Goal: Task Accomplishment & Management: Use online tool/utility

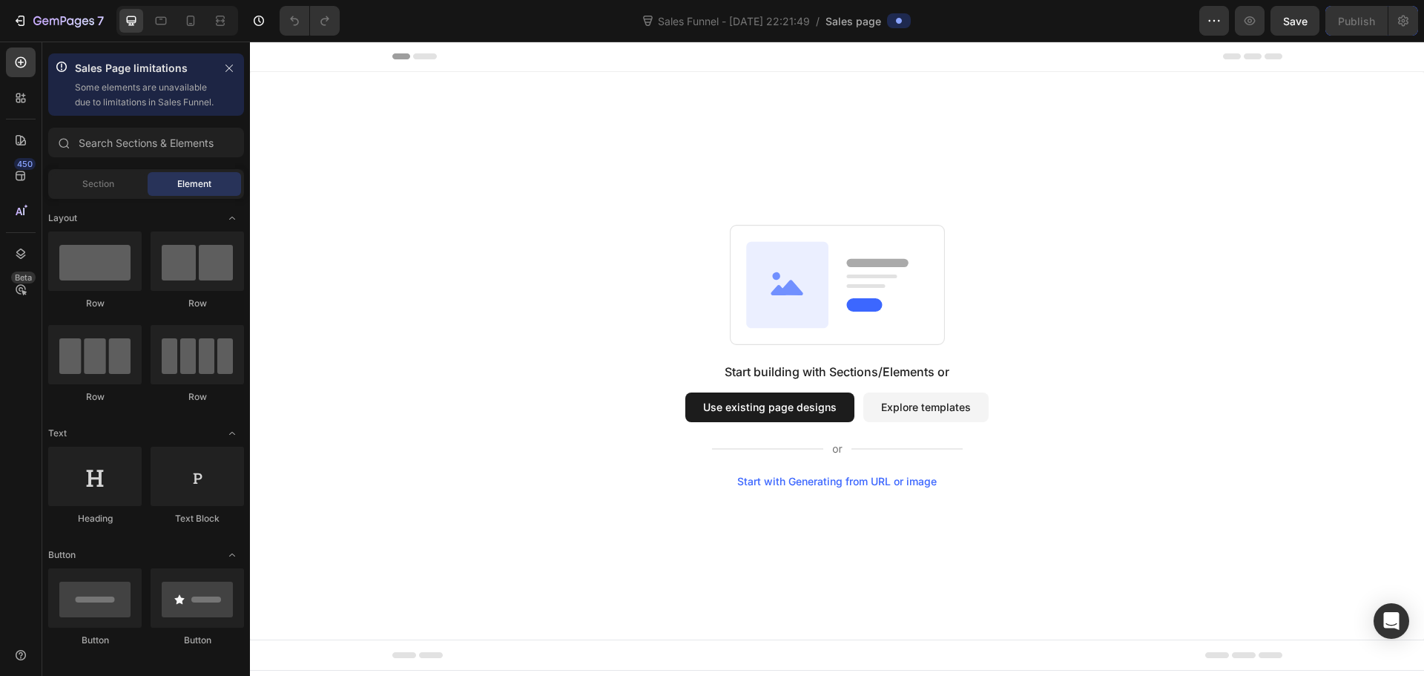
click at [776, 405] on button "Use existing page designs" at bounding box center [769, 407] width 169 height 30
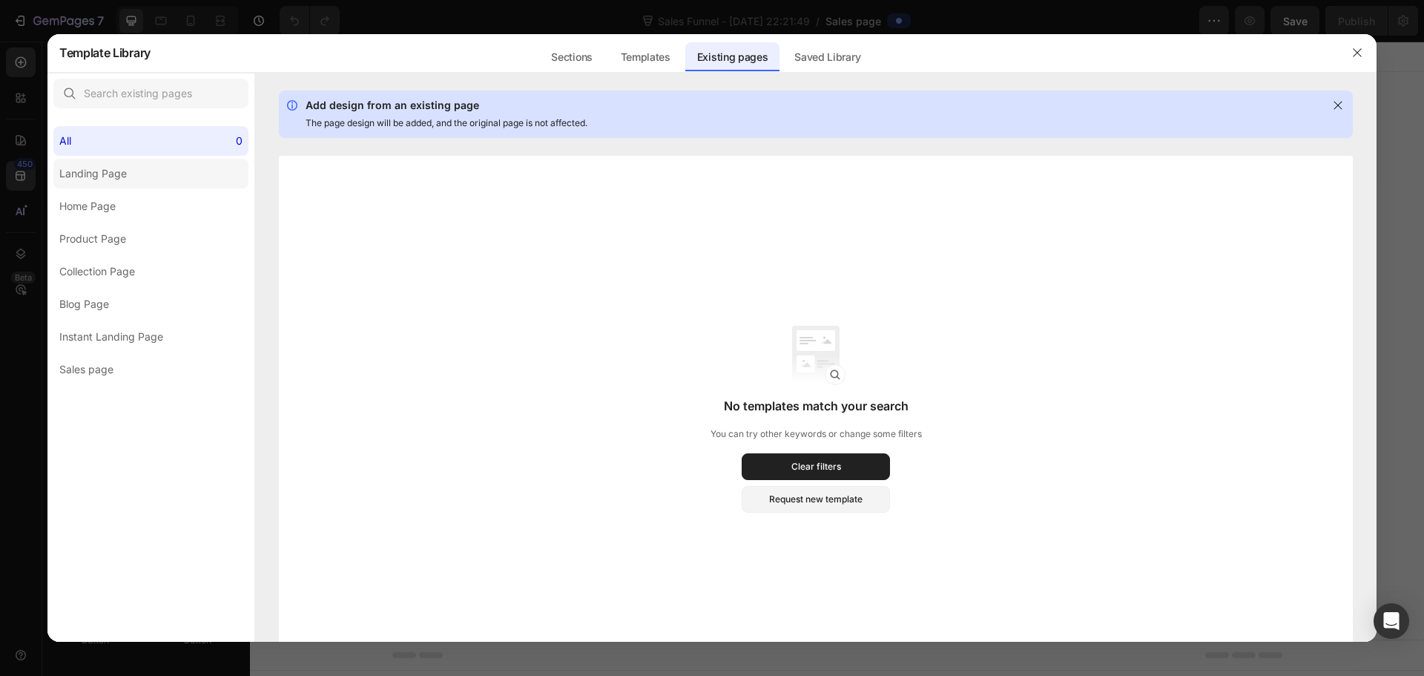
click at [114, 180] on div "Landing Page" at bounding box center [93, 174] width 68 height 18
click at [99, 205] on div "Home Page" at bounding box center [87, 206] width 56 height 18
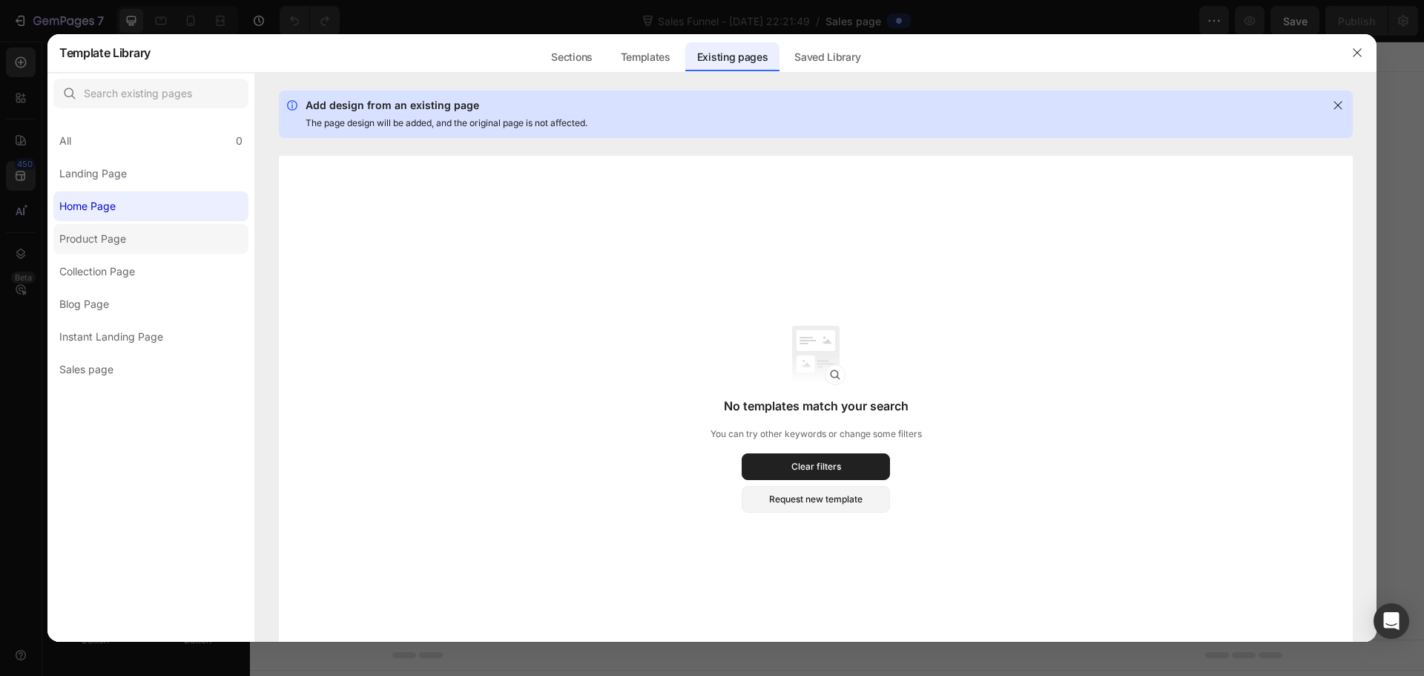
click at [100, 240] on div "Product Page" at bounding box center [92, 239] width 67 height 18
click at [102, 263] on div "Collection Page" at bounding box center [97, 272] width 76 height 18
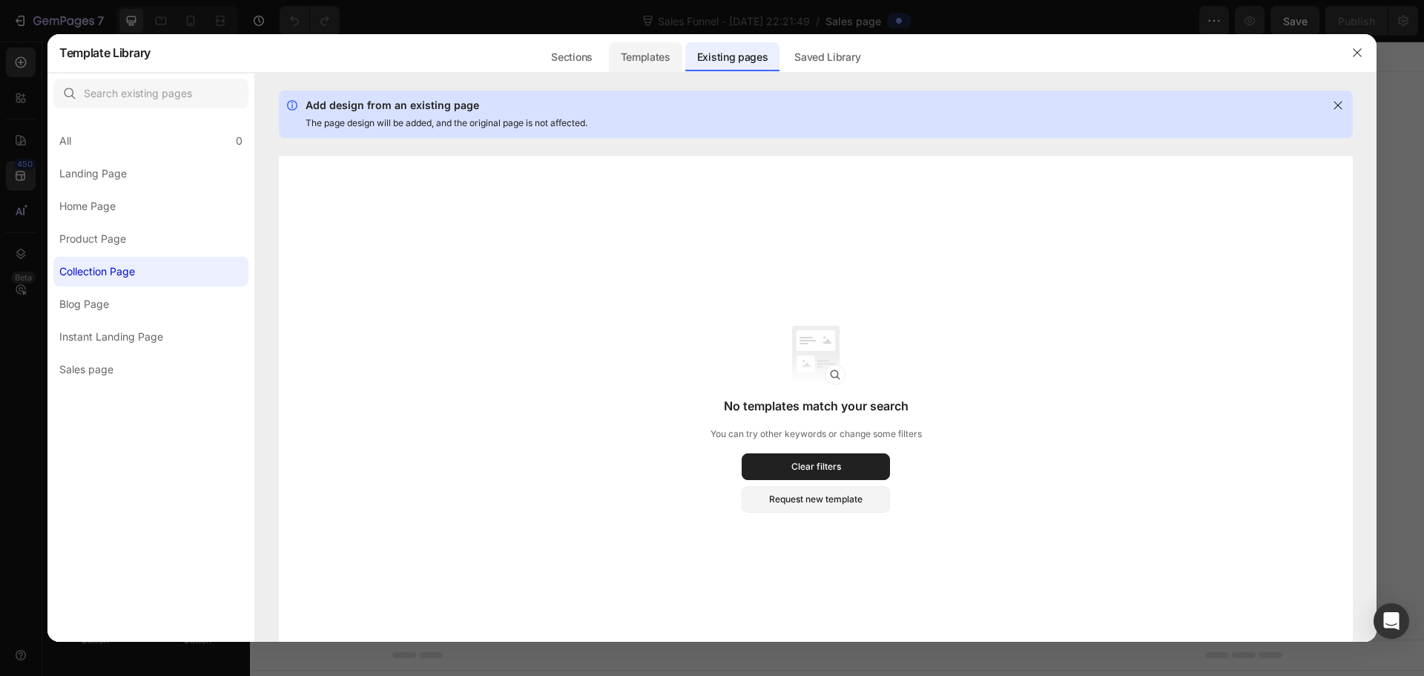
drag, startPoint x: 621, startPoint y: 73, endPoint x: 666, endPoint y: 65, distance: 46.0
click at [623, 73] on div at bounding box center [711, 73] width 1329 height 1
click at [680, 62] on div "Templates" at bounding box center [645, 57] width 73 height 30
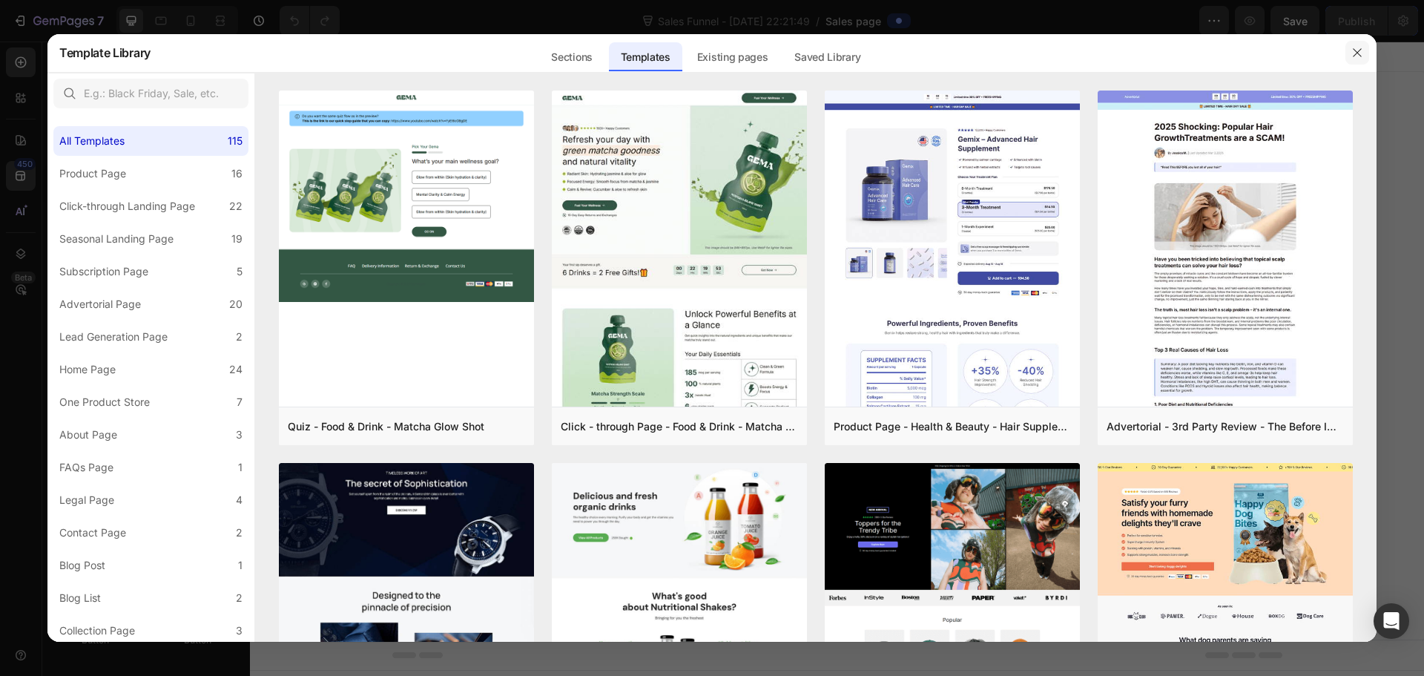
click at [1365, 50] on button "button" at bounding box center [1358, 53] width 24 height 24
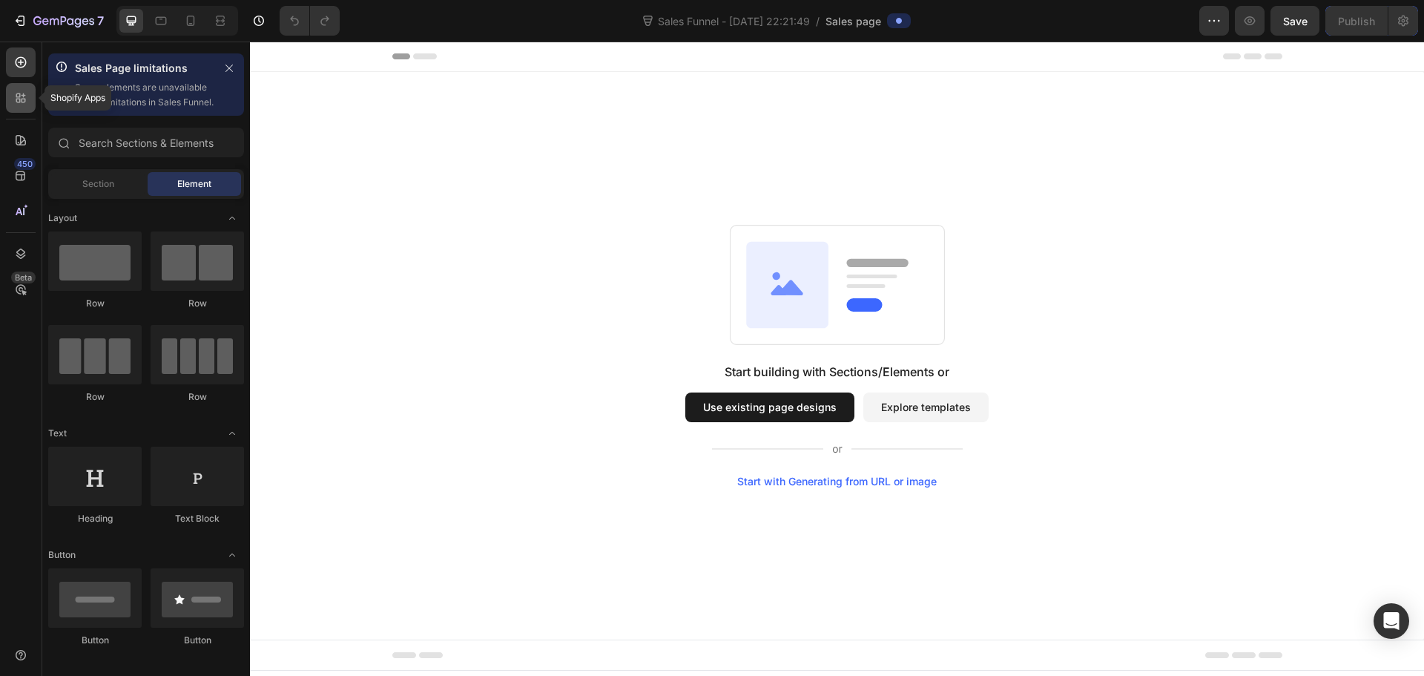
click at [24, 105] on icon at bounding box center [20, 98] width 15 height 15
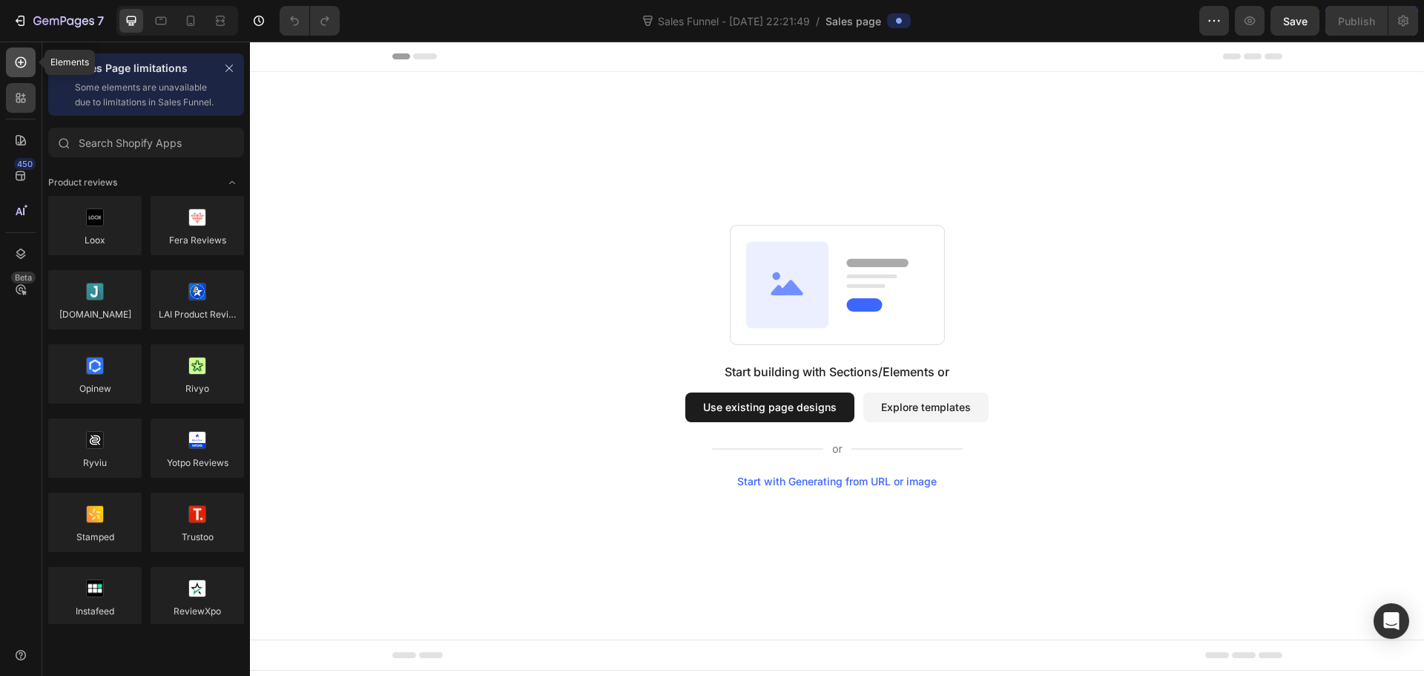
click at [24, 64] on icon at bounding box center [20, 62] width 15 height 15
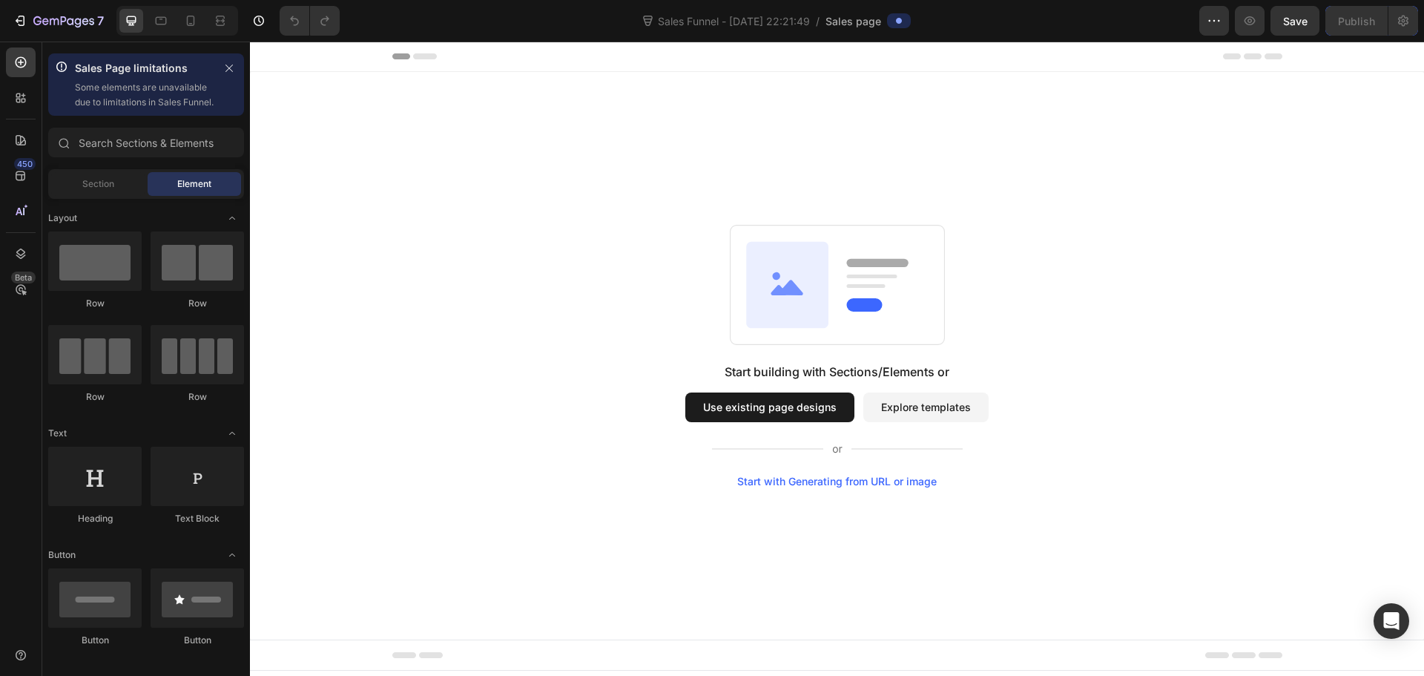
click at [915, 404] on button "Explore templates" at bounding box center [925, 407] width 125 height 30
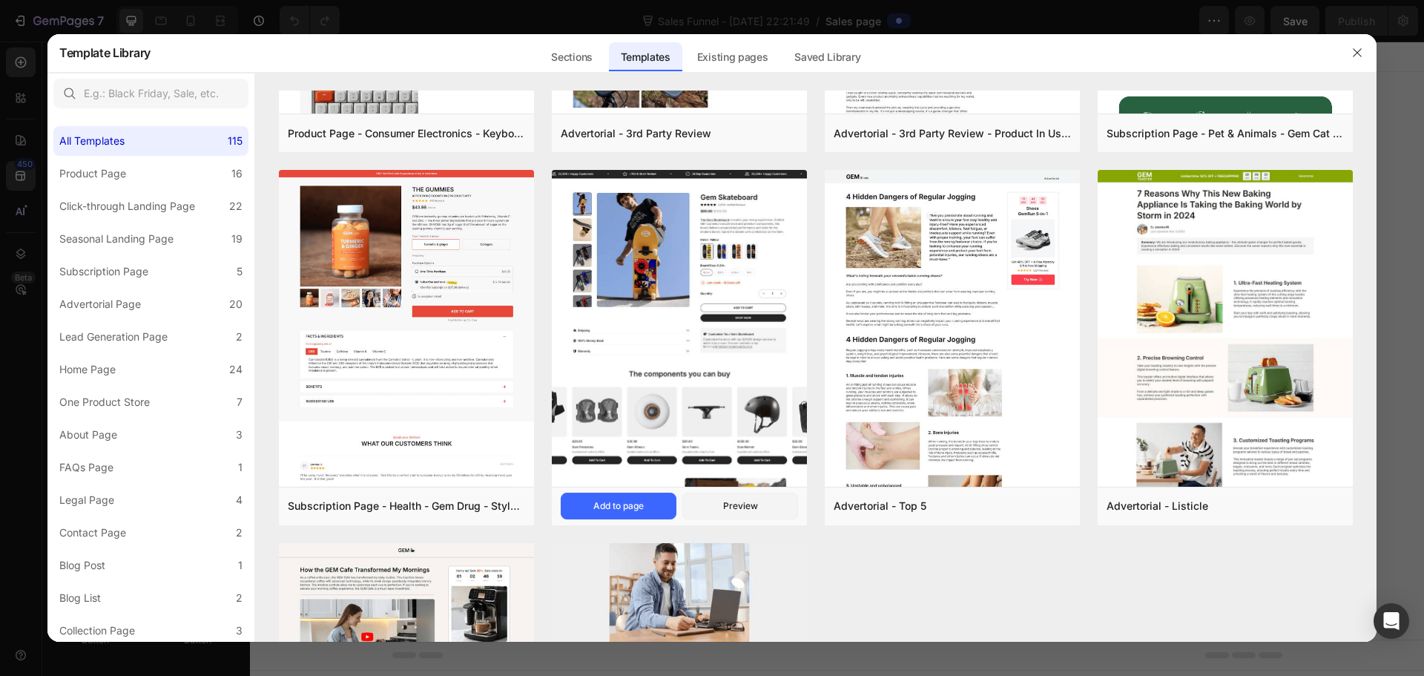
scroll to position [1261, 0]
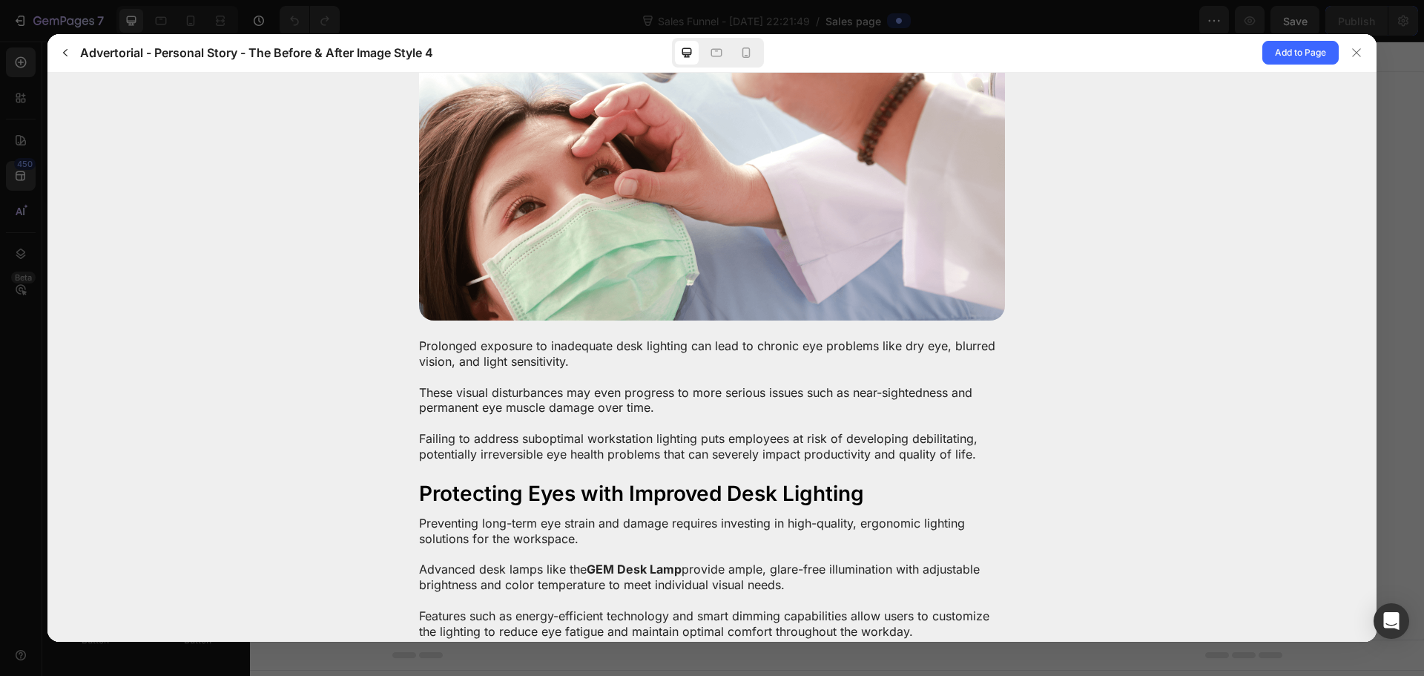
scroll to position [1632, 0]
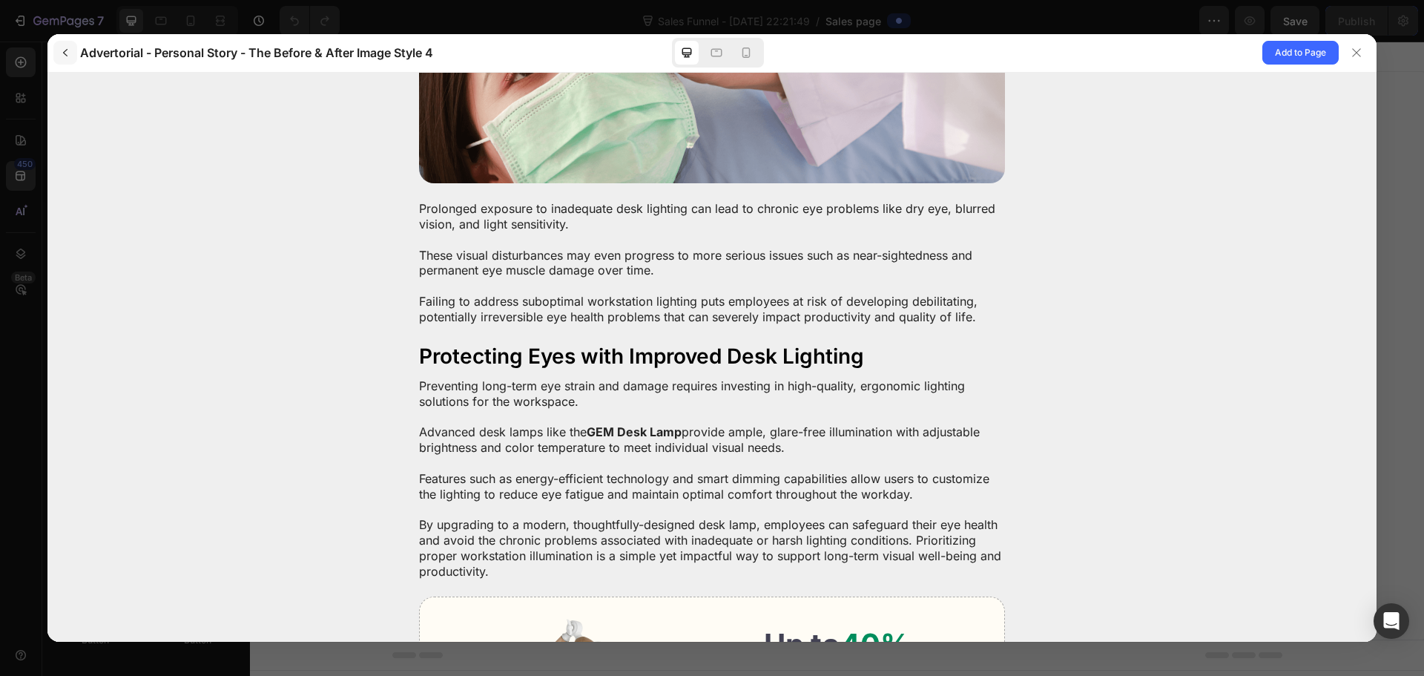
click at [63, 45] on button "button" at bounding box center [65, 53] width 24 height 24
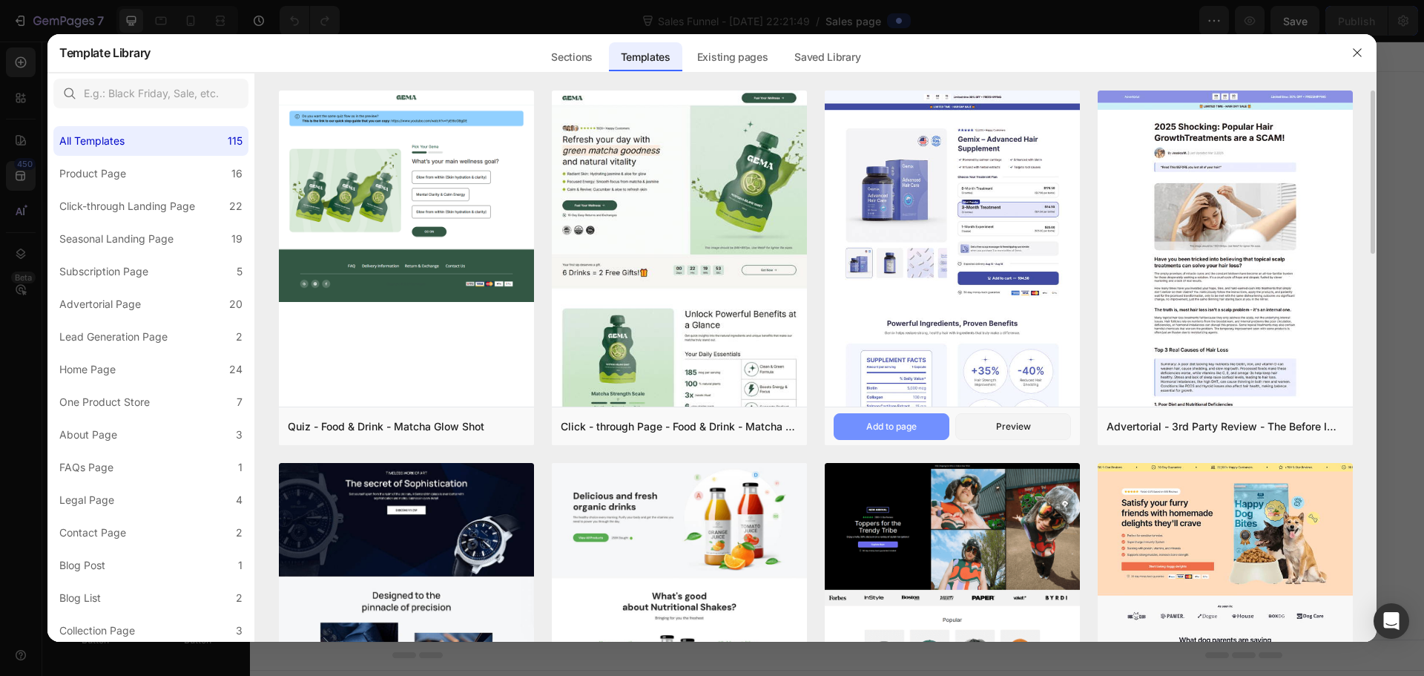
click at [901, 424] on div "Add to page" at bounding box center [891, 426] width 50 height 13
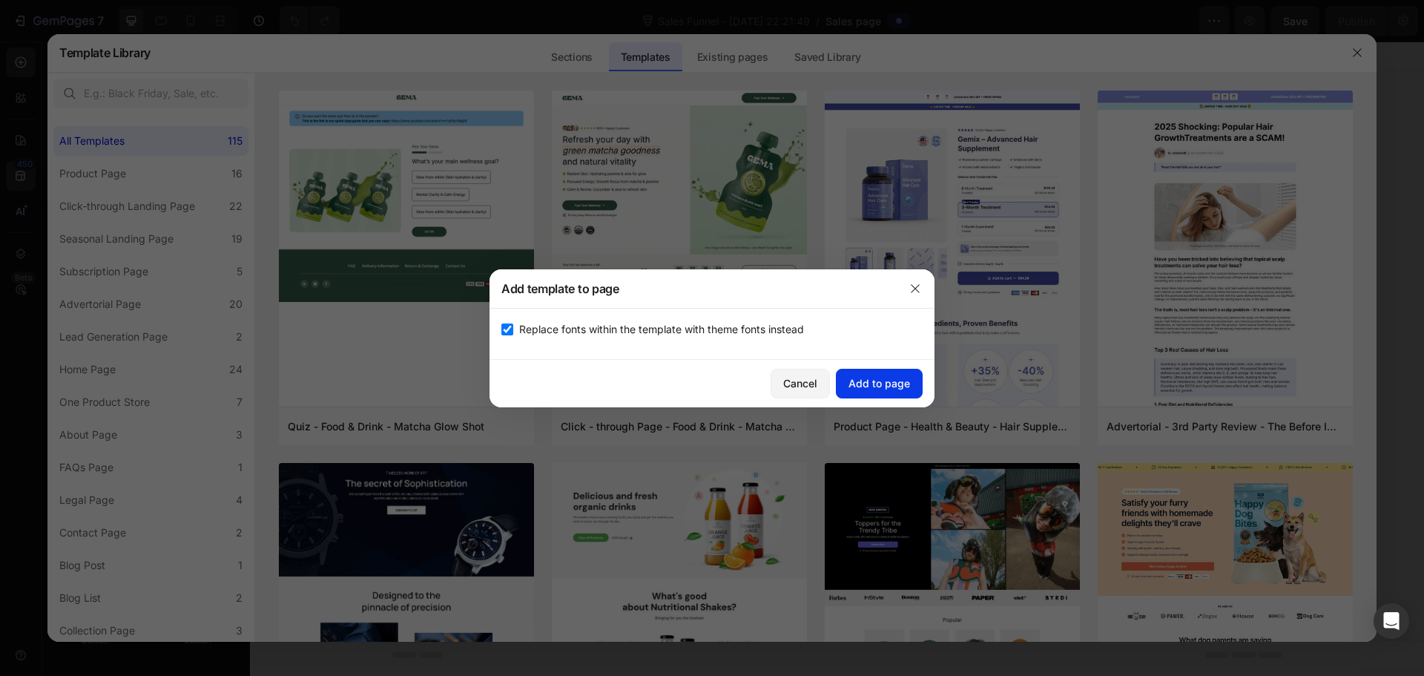
click at [888, 384] on div "Add to page" at bounding box center [880, 383] width 62 height 16
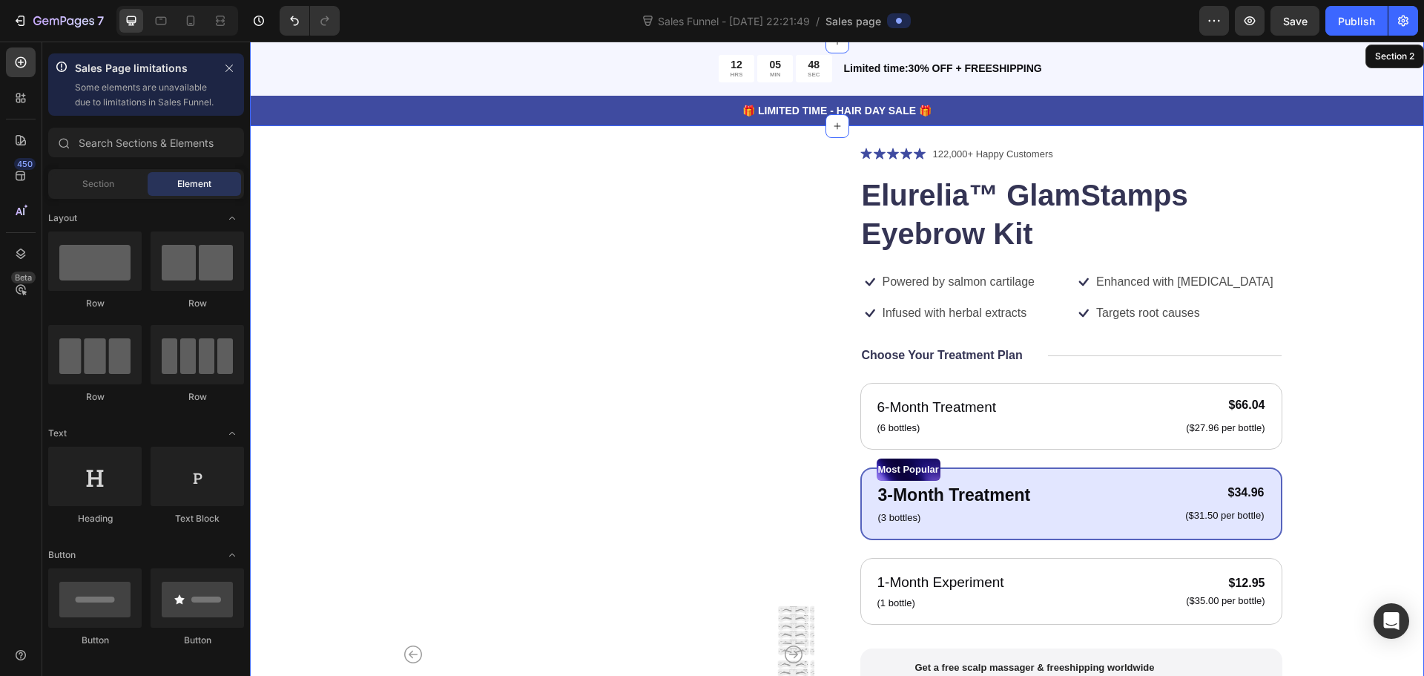
scroll to position [148, 0]
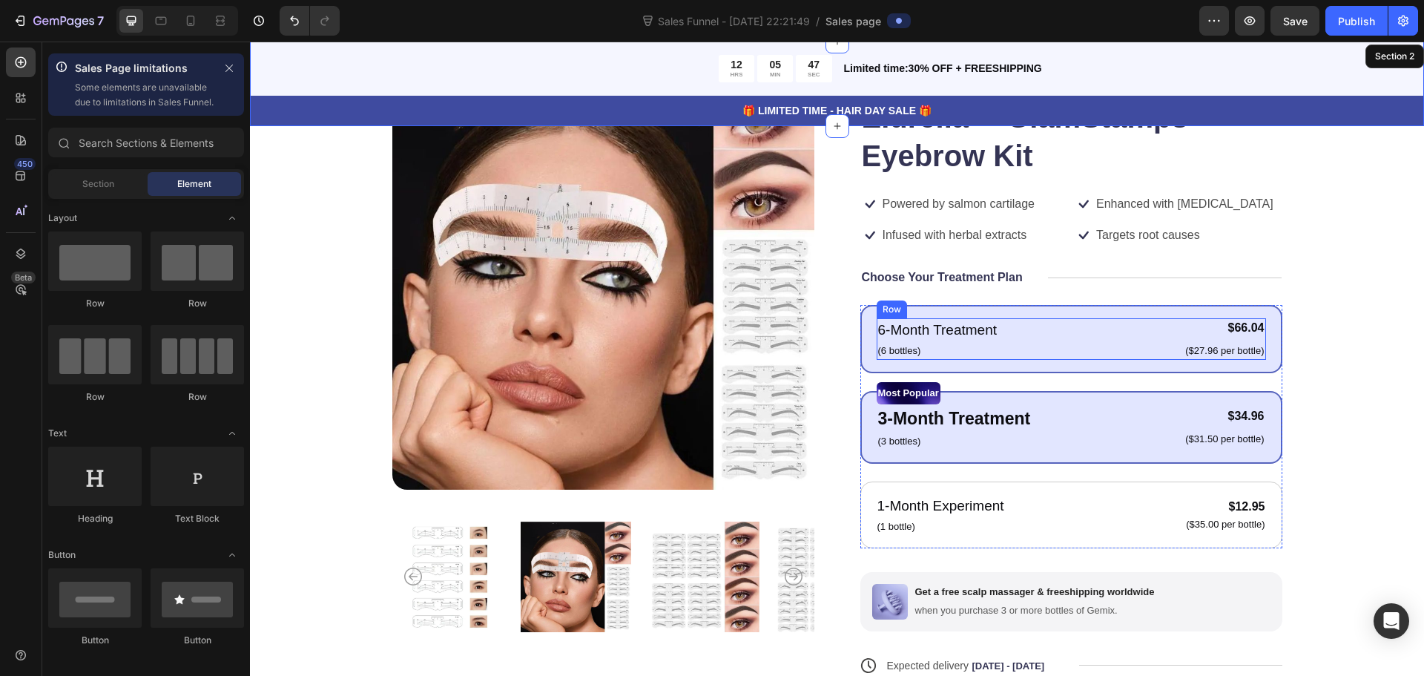
click at [1146, 318] on div "6-Month Treatment Text Block (6 bottles) Text Block $66.04 Product Price Produc…" at bounding box center [1071, 339] width 389 height 42
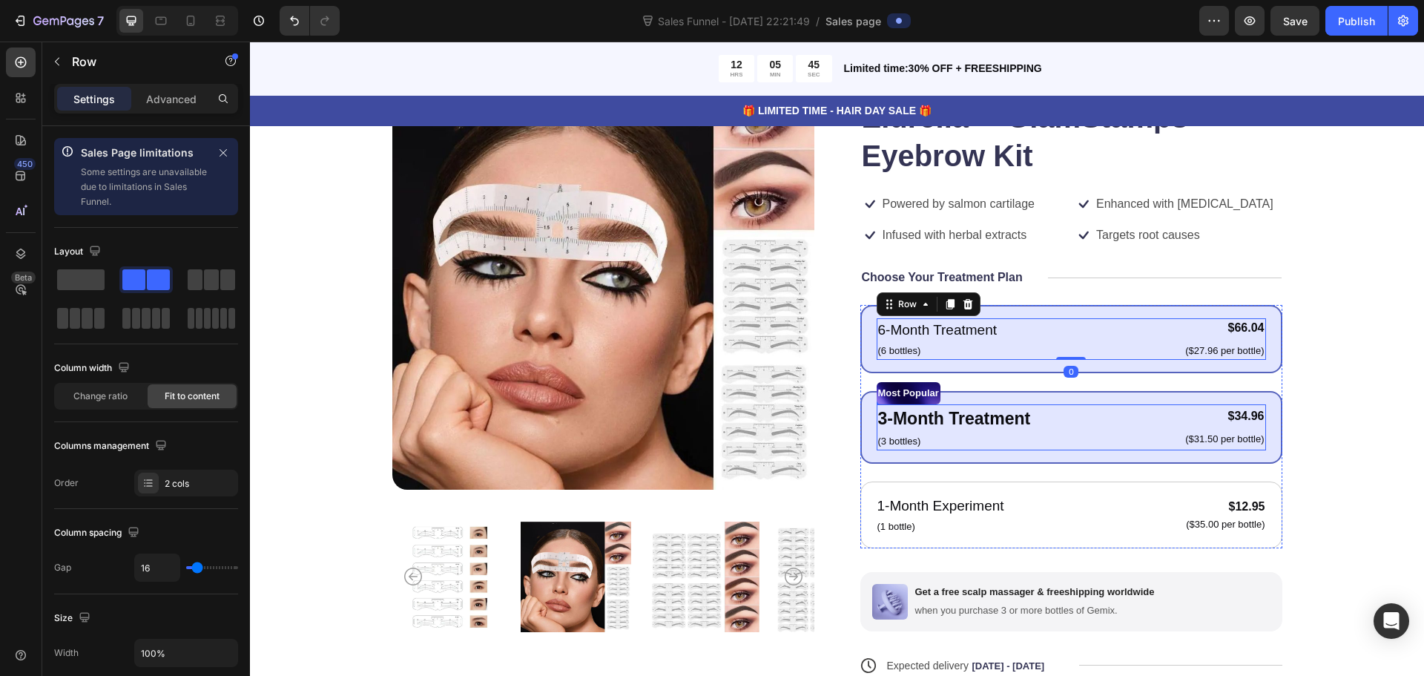
click at [1146, 434] on div "3-Month Treatment Text Block (3 bottles) Text Block $34.96 Product Price Produc…" at bounding box center [1071, 427] width 389 height 46
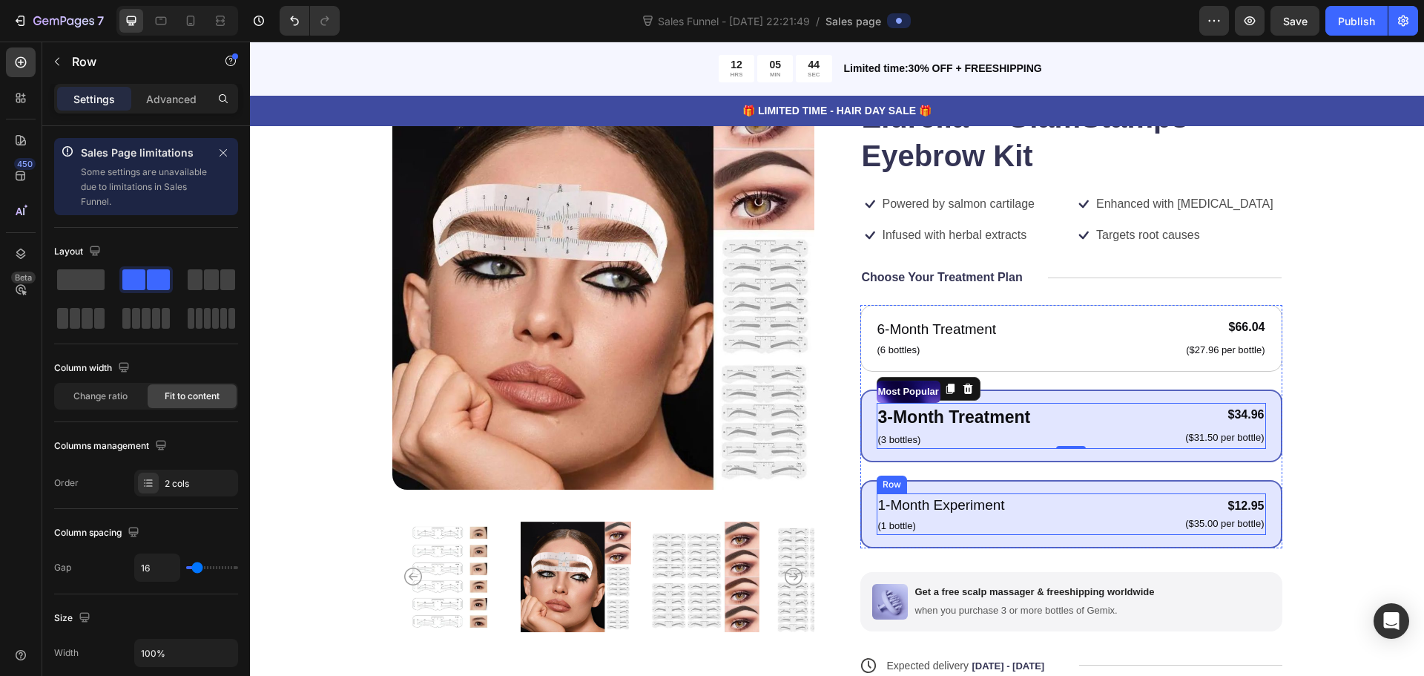
click at [1114, 516] on div "1-Month Experiment Text Block (1 bottle) Text Block $12.95 Product Price Produc…" at bounding box center [1071, 514] width 389 height 42
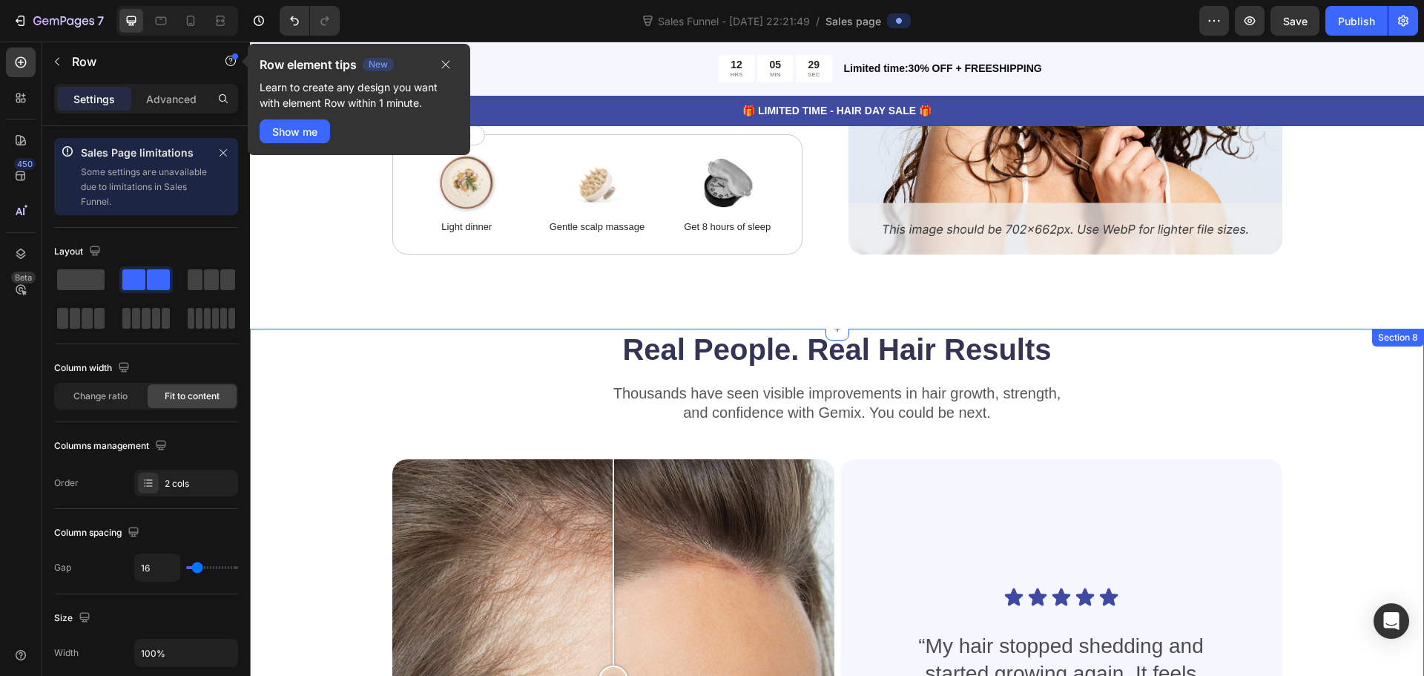
scroll to position [2596, 0]
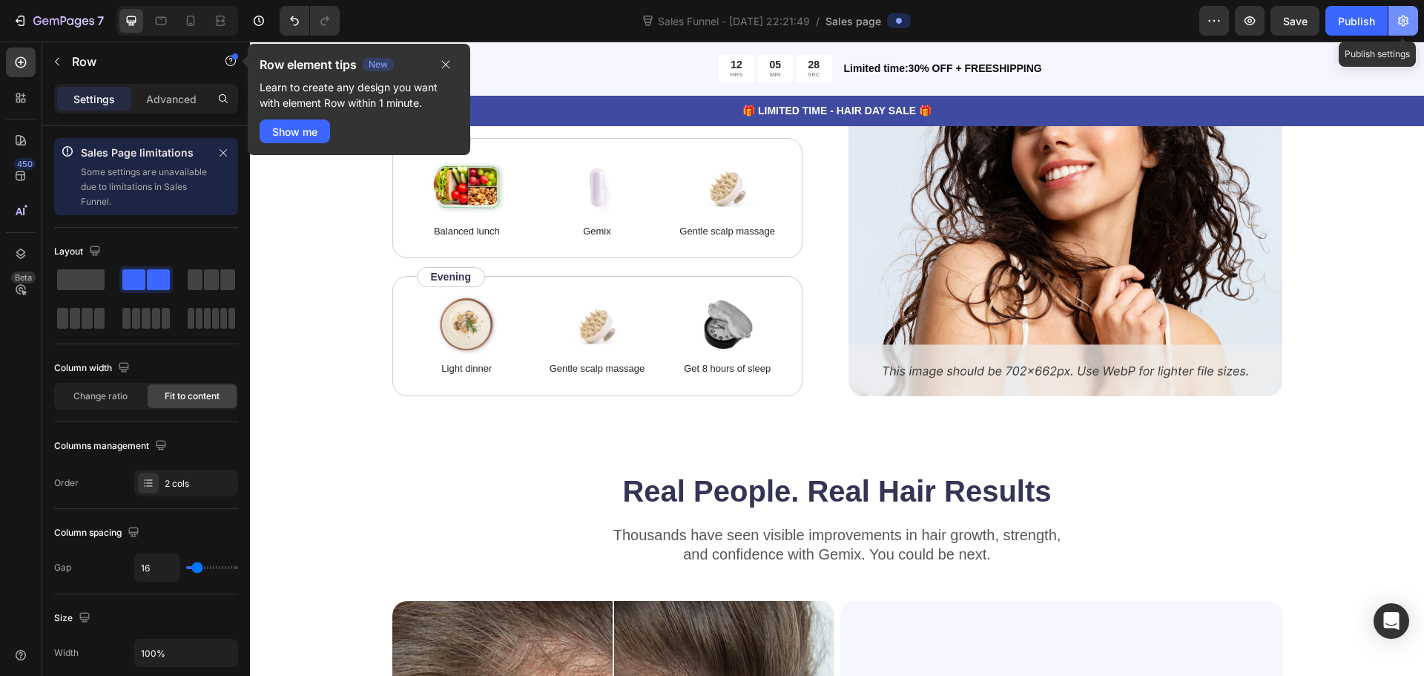
click at [1396, 24] on icon "button" at bounding box center [1403, 20] width 15 height 15
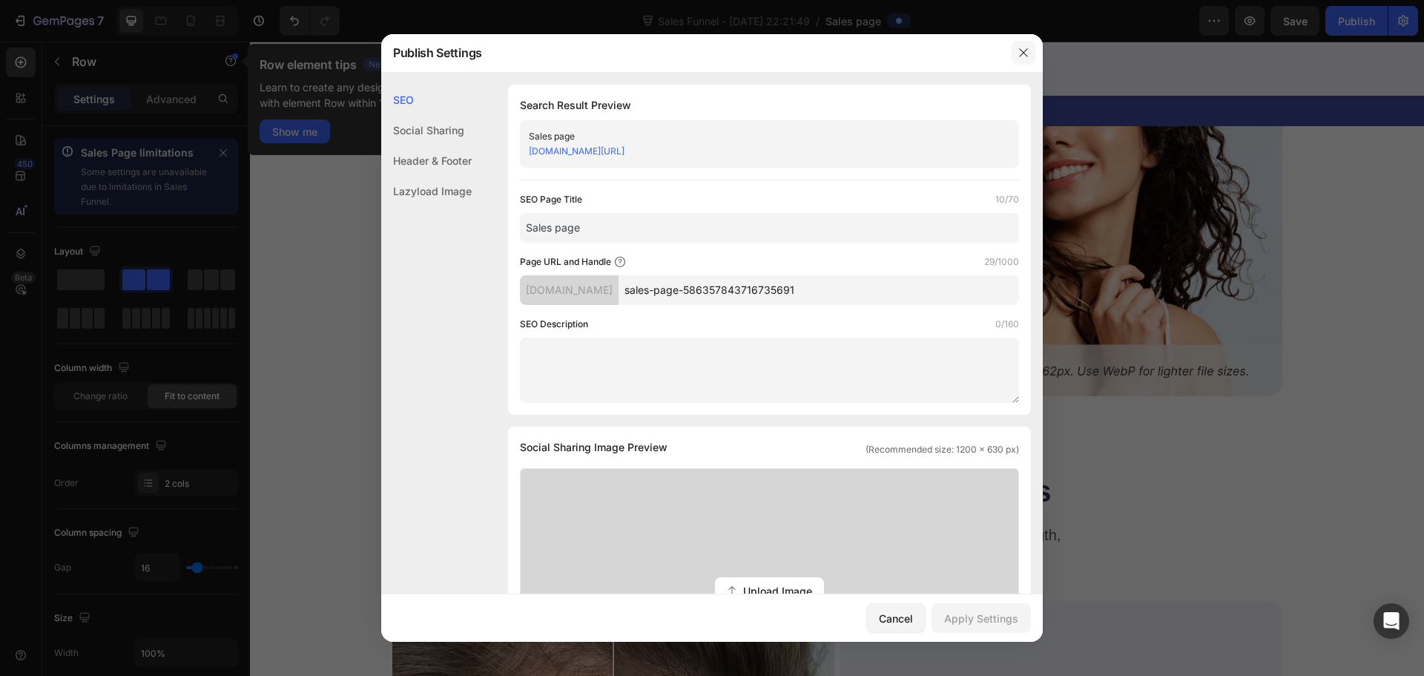
click at [1028, 52] on icon "button" at bounding box center [1024, 53] width 12 height 12
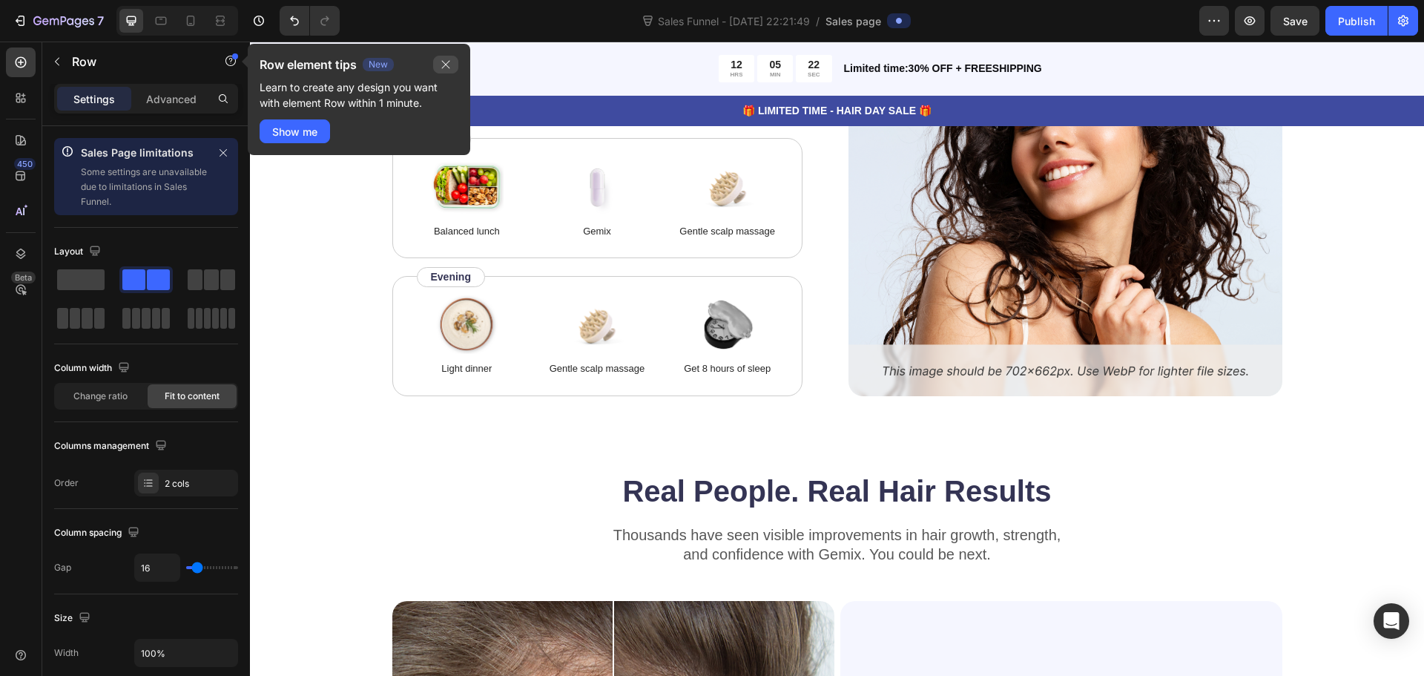
click at [446, 64] on icon "button" at bounding box center [446, 65] width 12 height 12
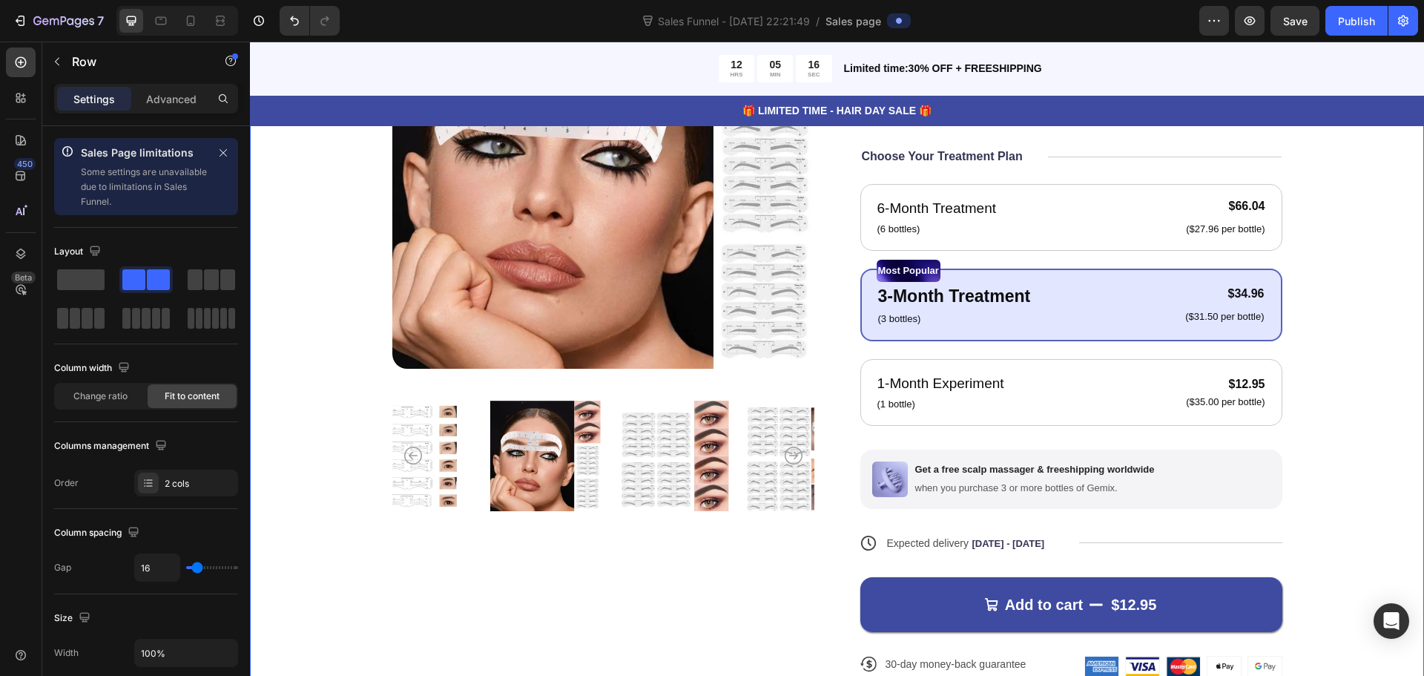
scroll to position [0, 0]
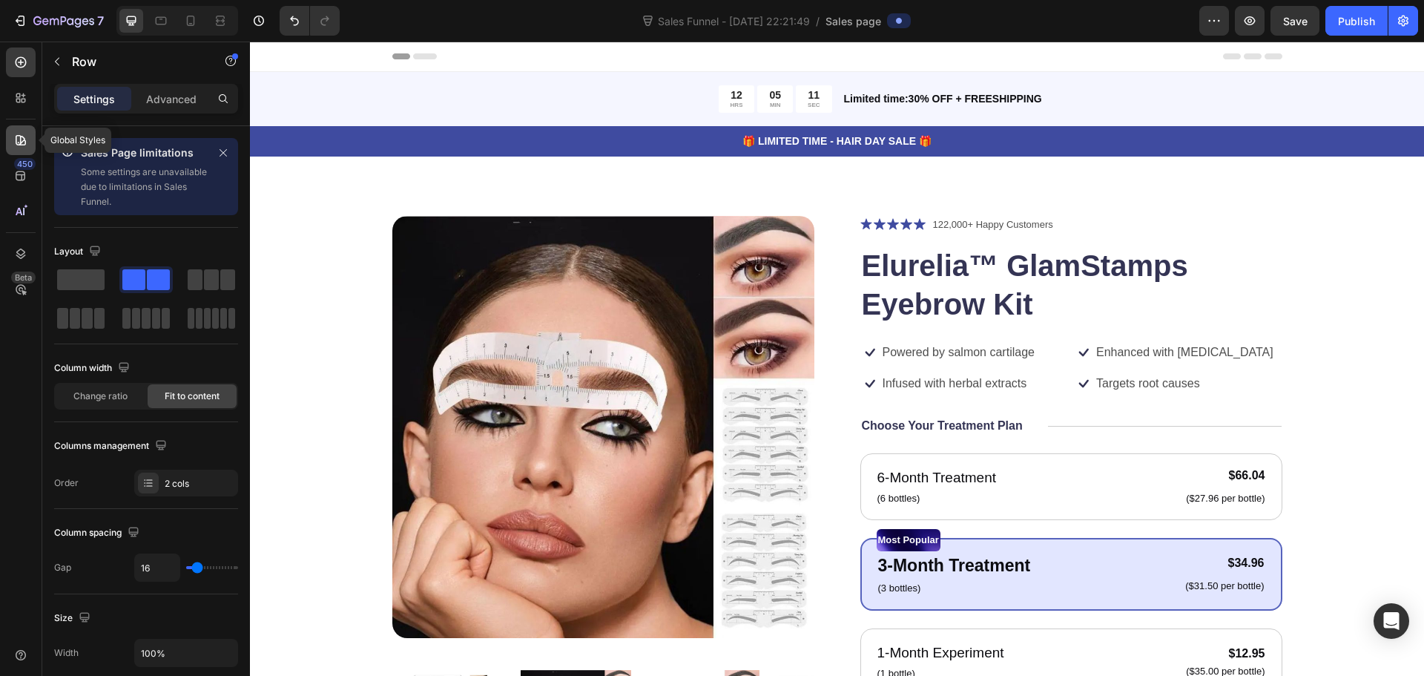
click at [18, 137] on icon at bounding box center [20, 140] width 15 height 15
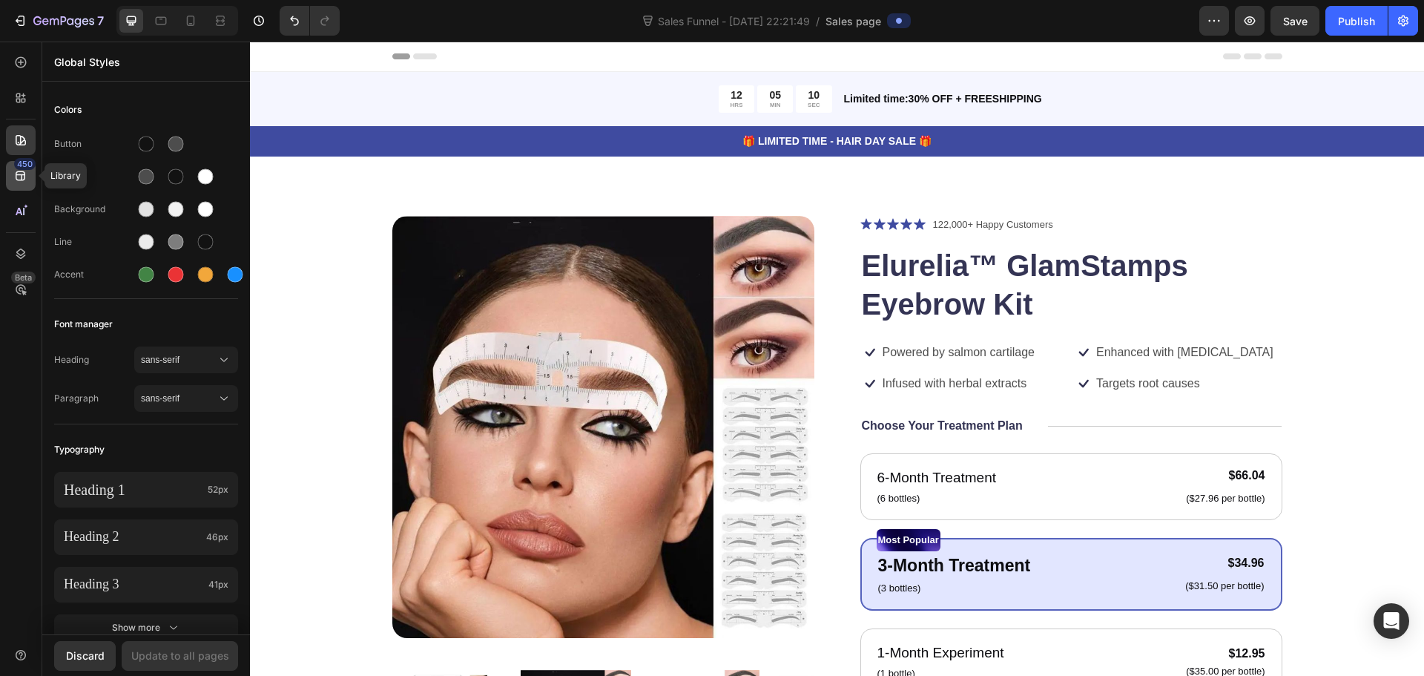
click at [21, 177] on icon at bounding box center [20, 175] width 15 height 15
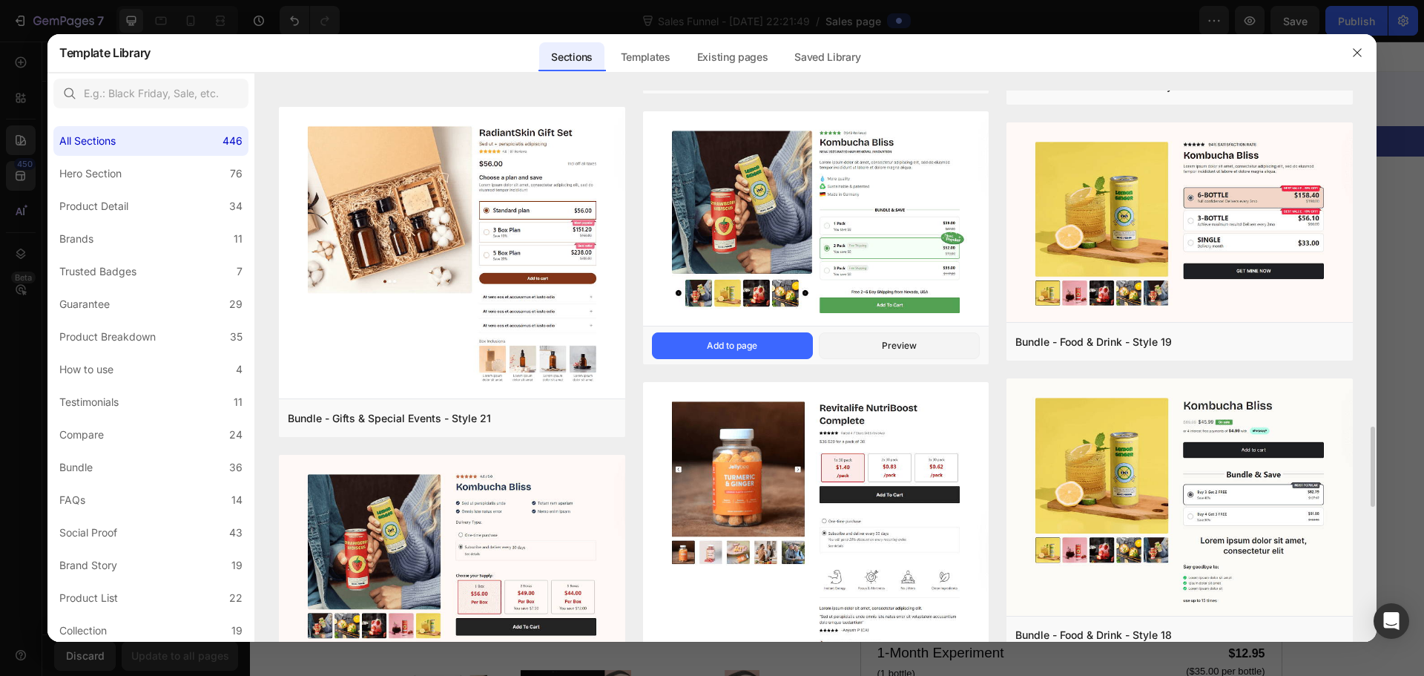
scroll to position [1804, 0]
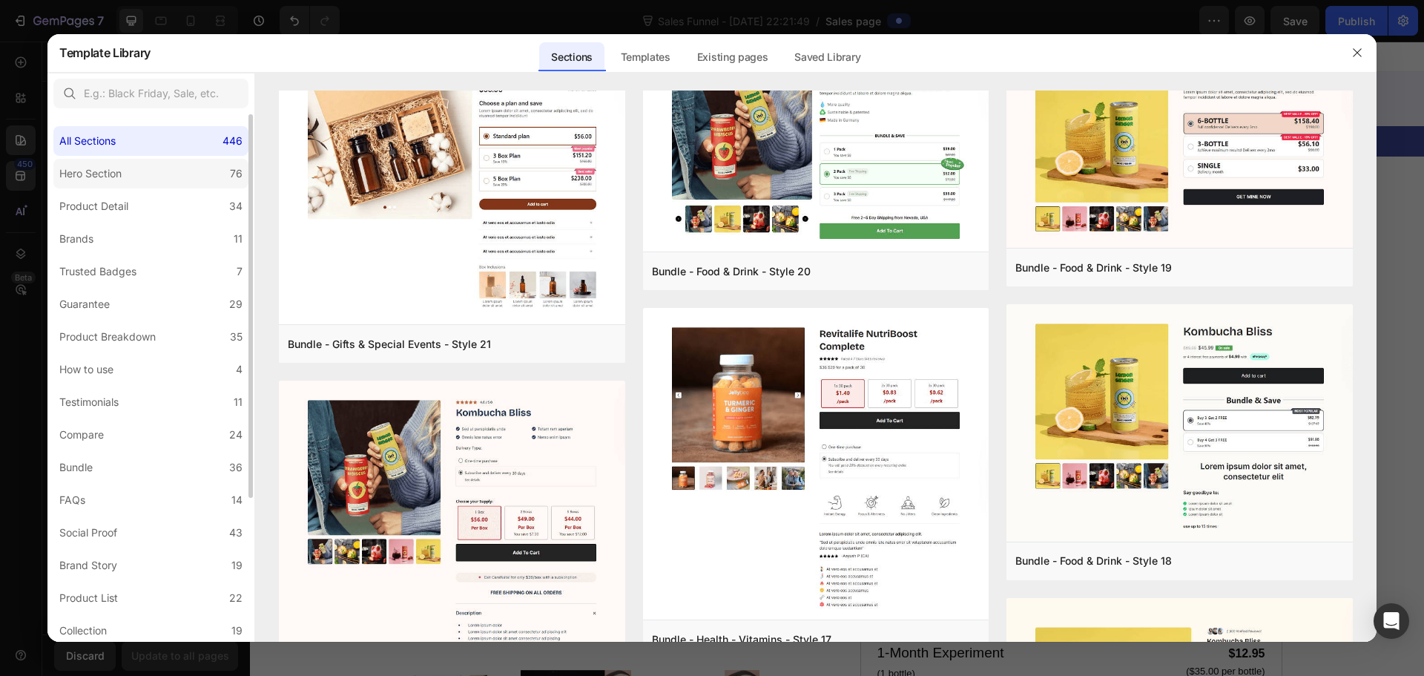
click at [128, 177] on div "Hero Section" at bounding box center [93, 174] width 68 height 18
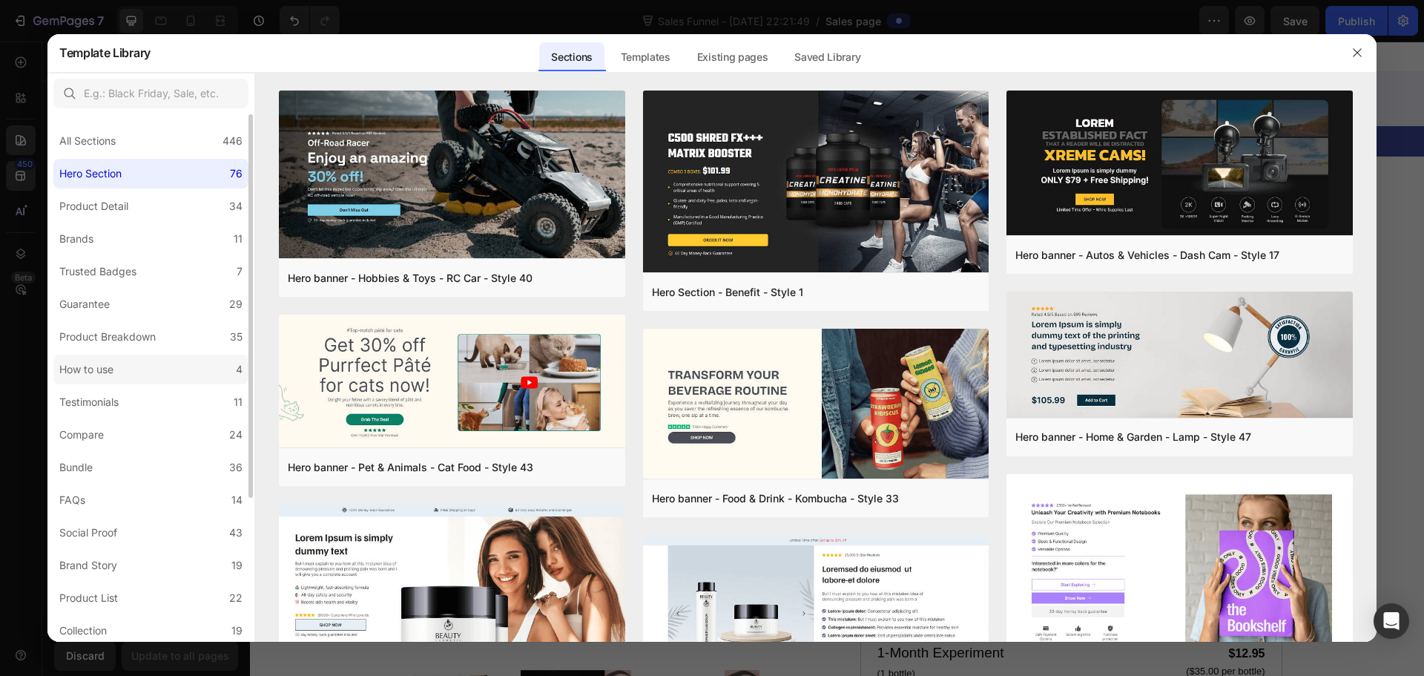
click at [146, 366] on label "How to use 4" at bounding box center [150, 370] width 195 height 30
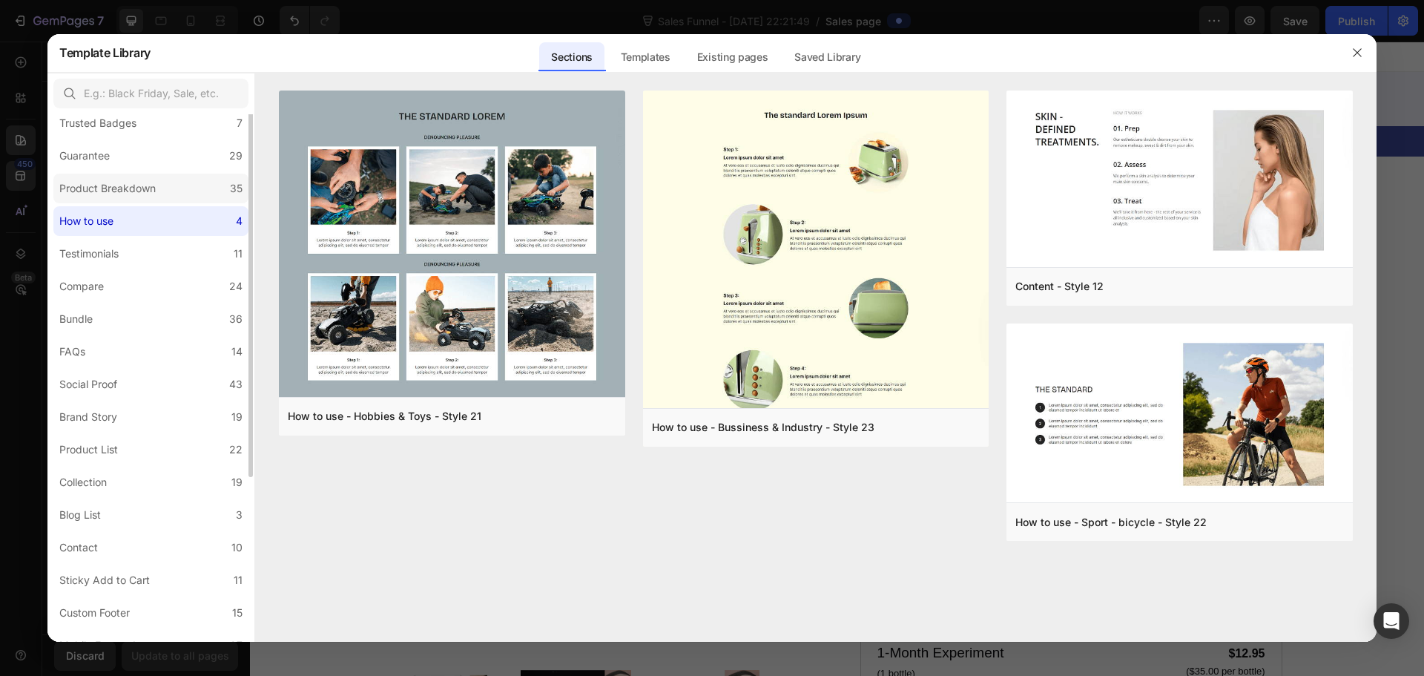
scroll to position [199, 0]
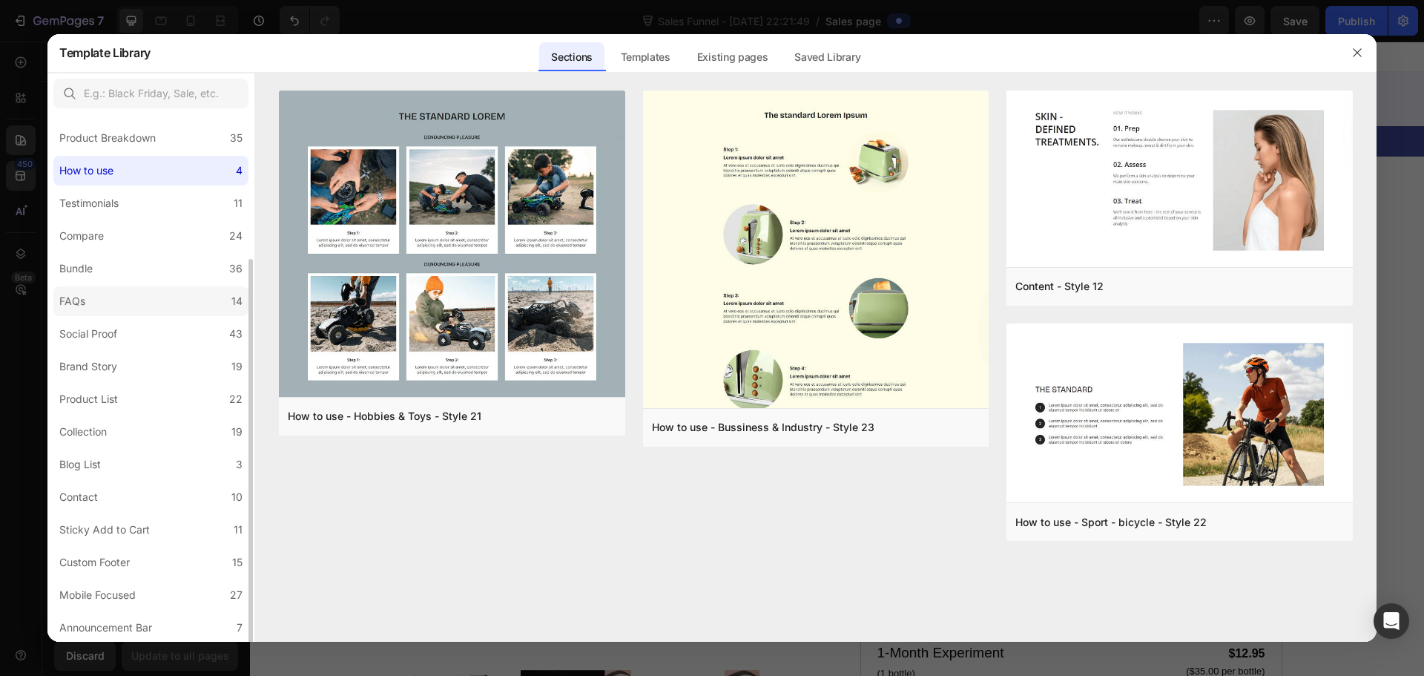
click at [144, 297] on label "FAQs 14" at bounding box center [150, 301] width 195 height 30
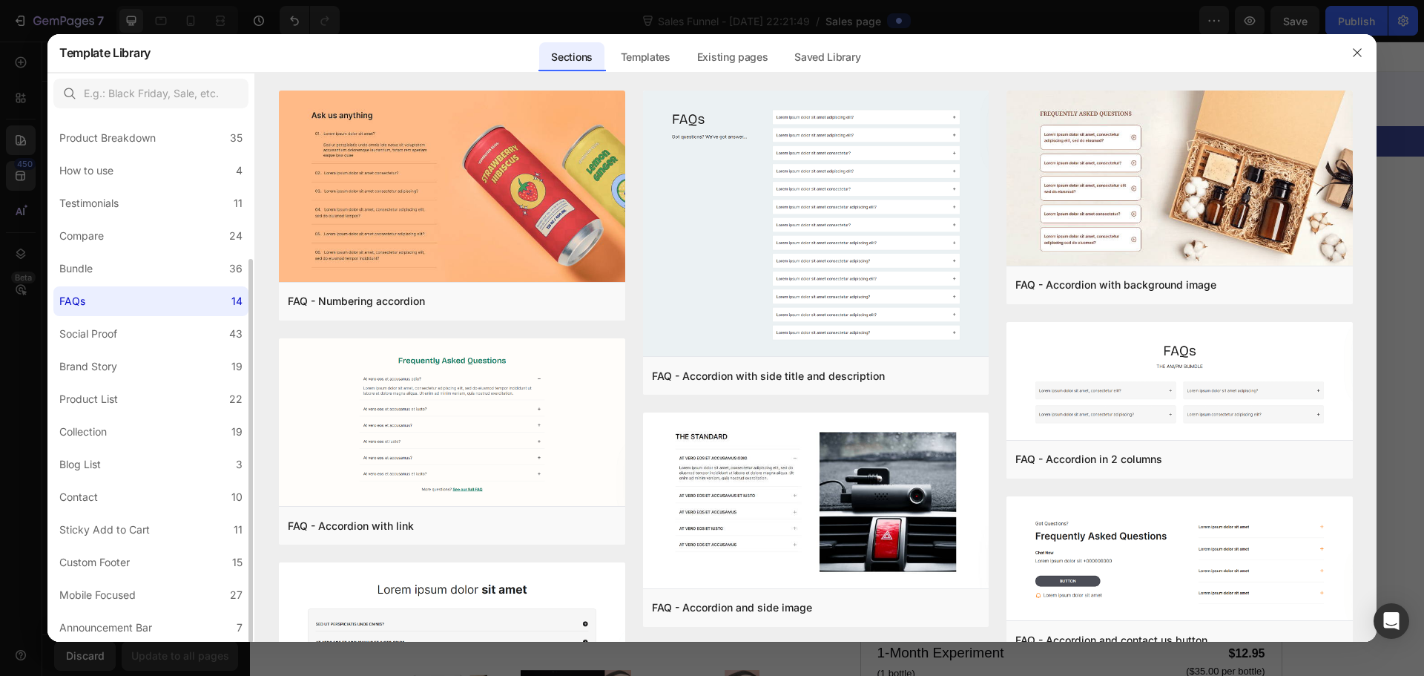
scroll to position [0, 0]
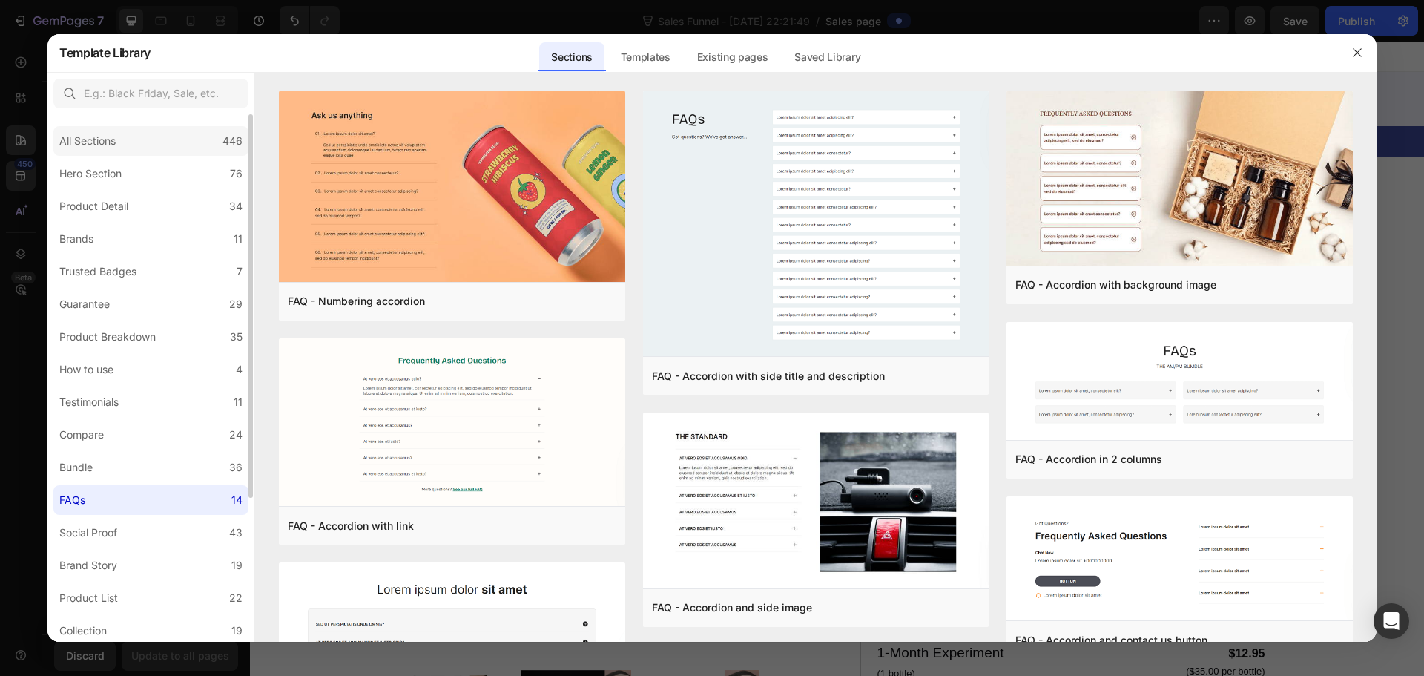
click at [171, 141] on div "All Sections 446" at bounding box center [150, 141] width 195 height 30
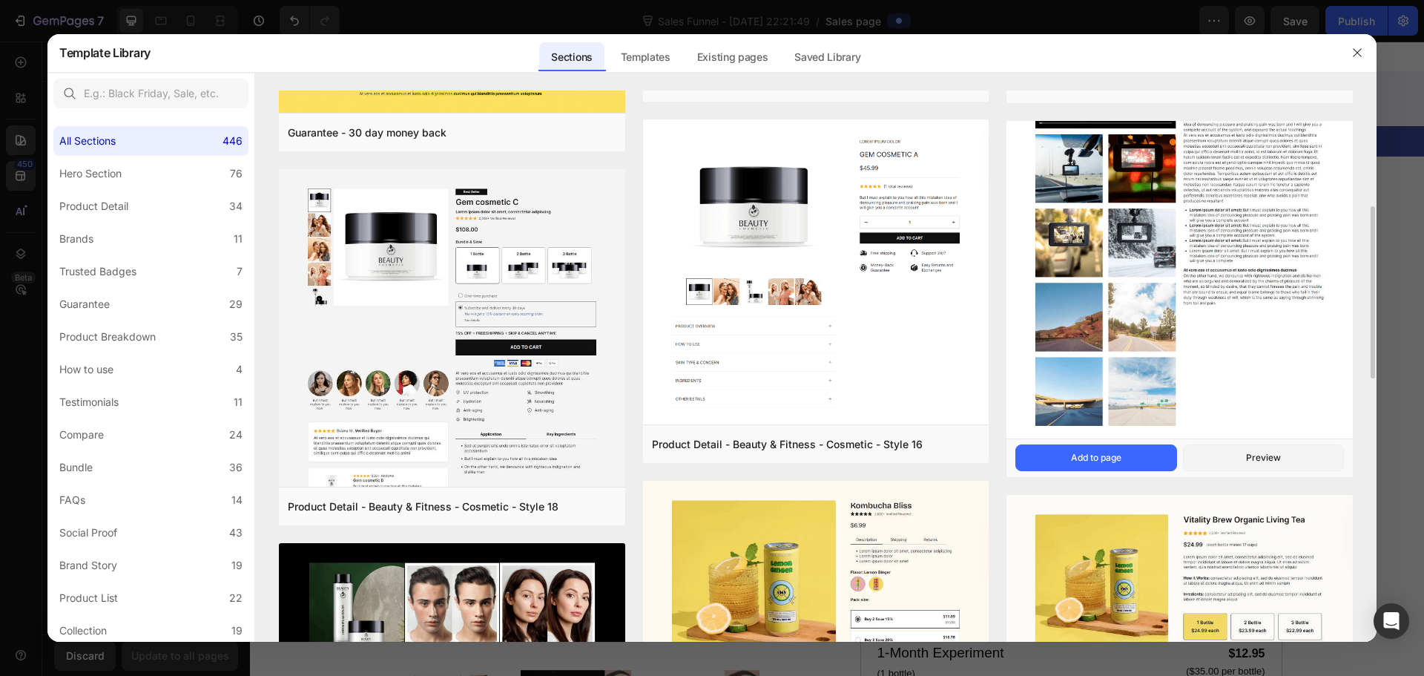
scroll to position [445, 0]
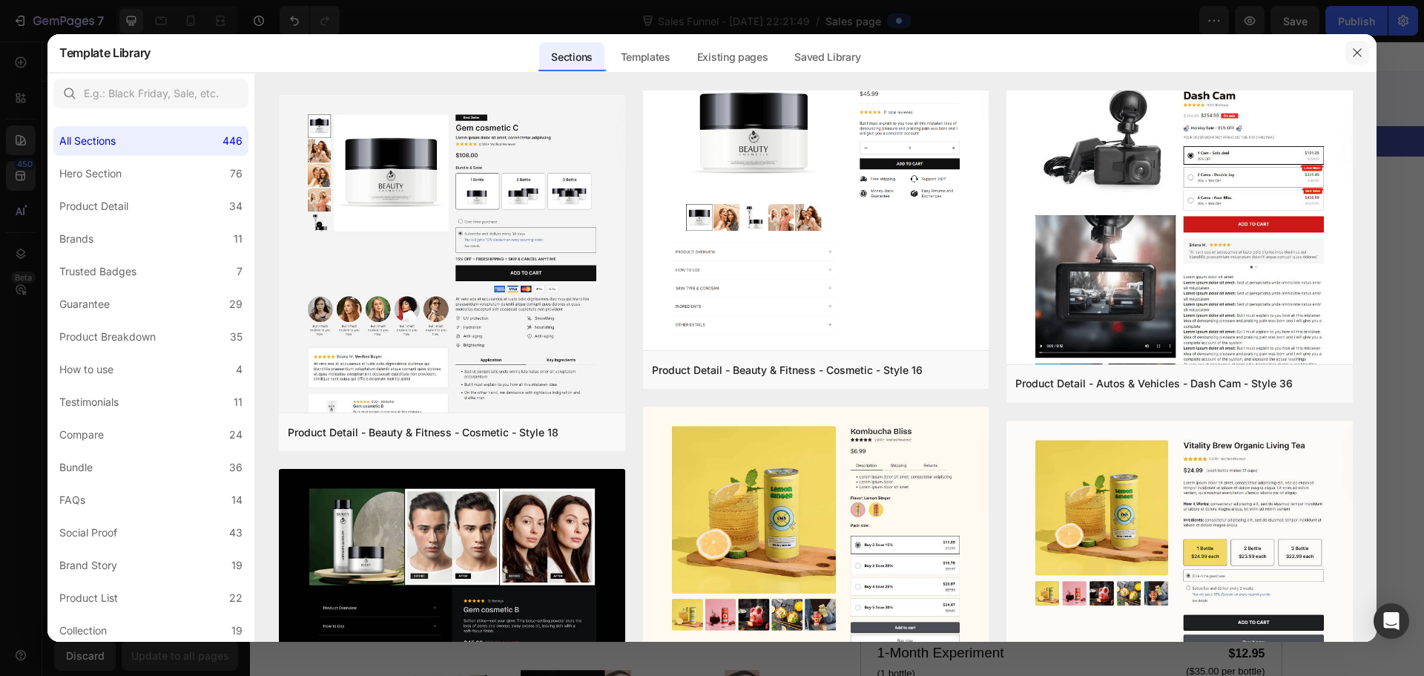
click at [1360, 53] on icon "button" at bounding box center [1358, 53] width 12 height 12
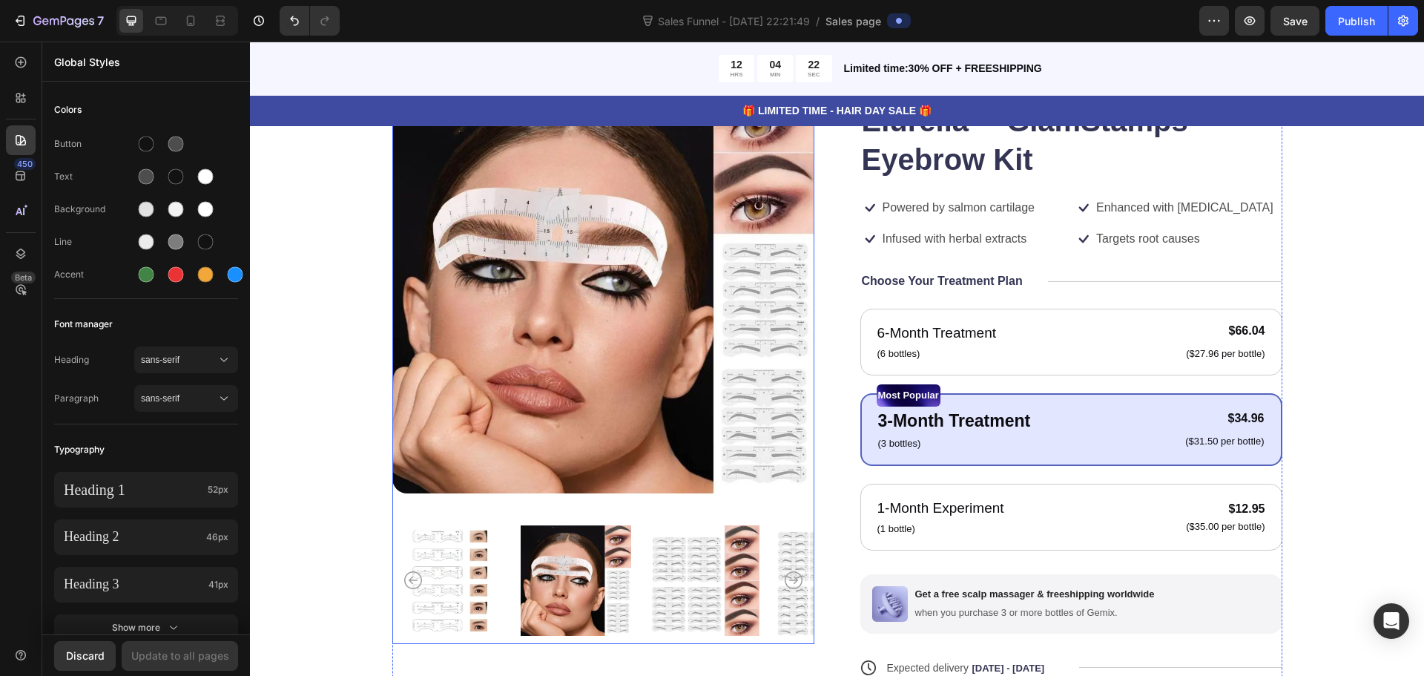
scroll to position [223, 0]
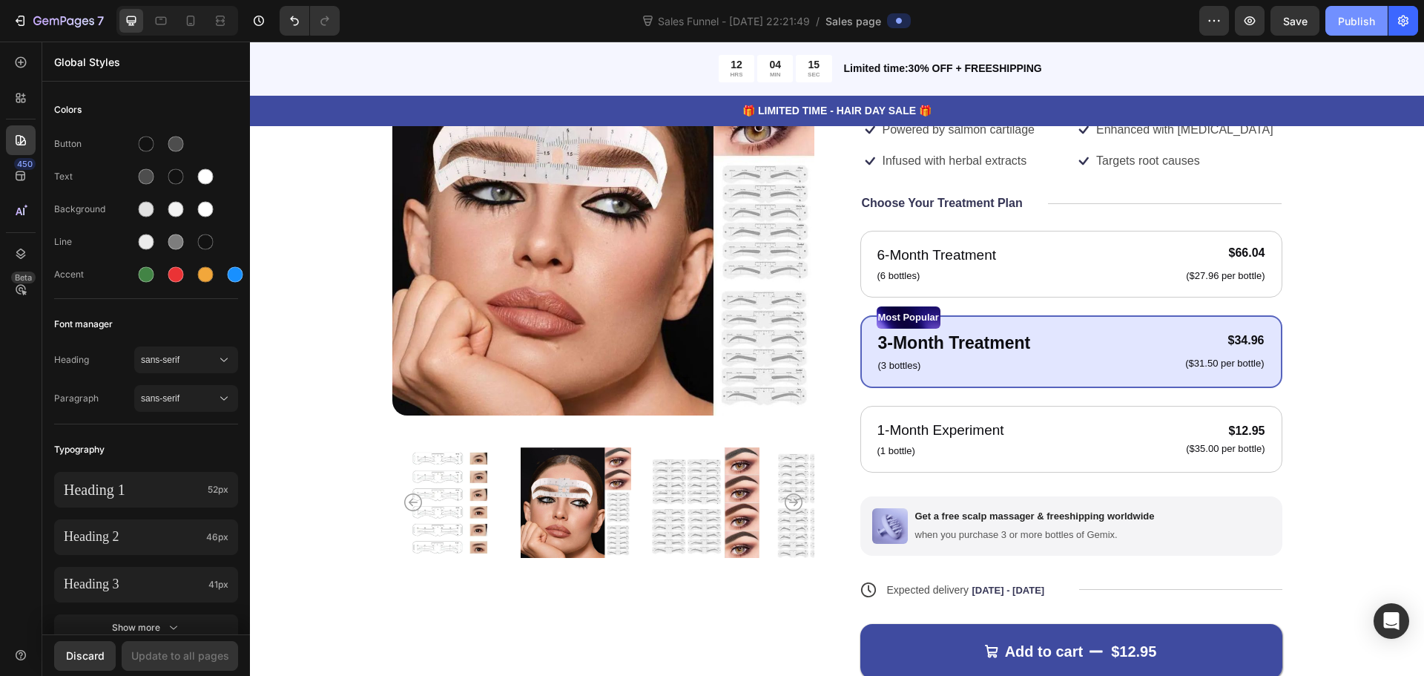
click at [1355, 24] on div "Publish" at bounding box center [1356, 21] width 37 height 16
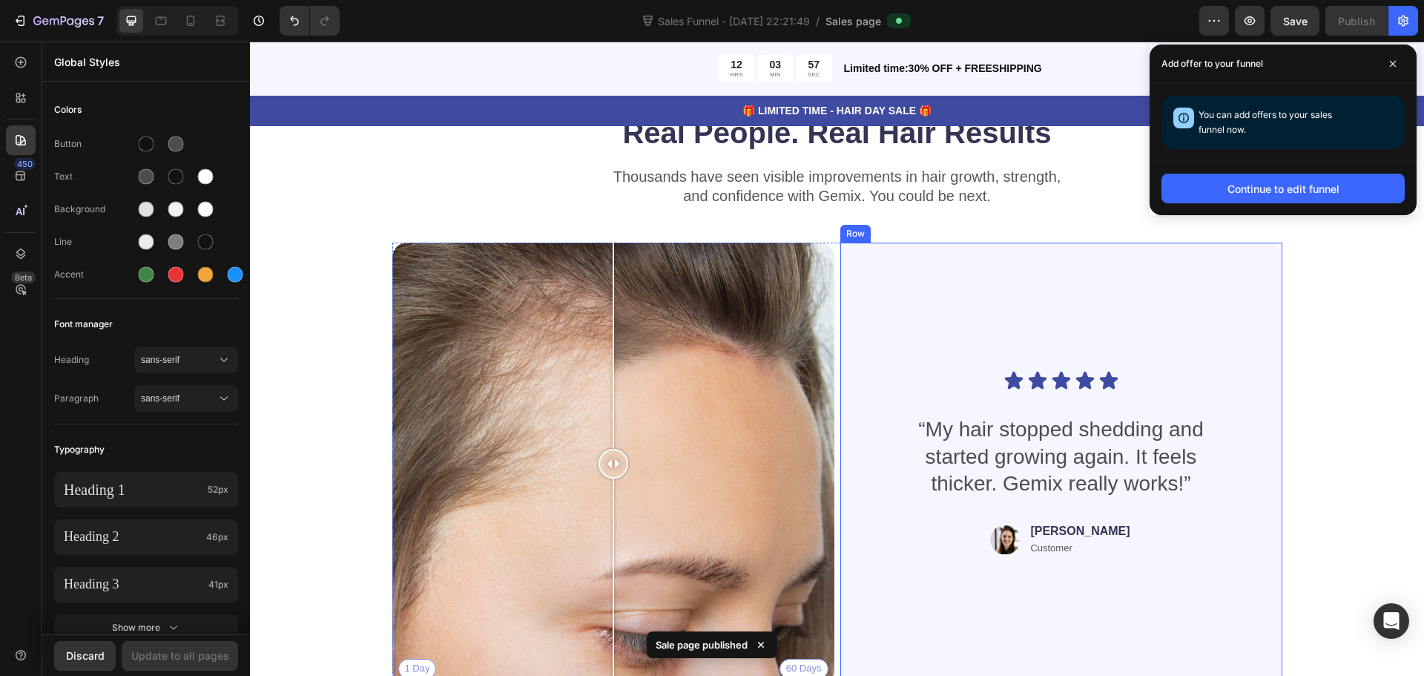
scroll to position [2967, 0]
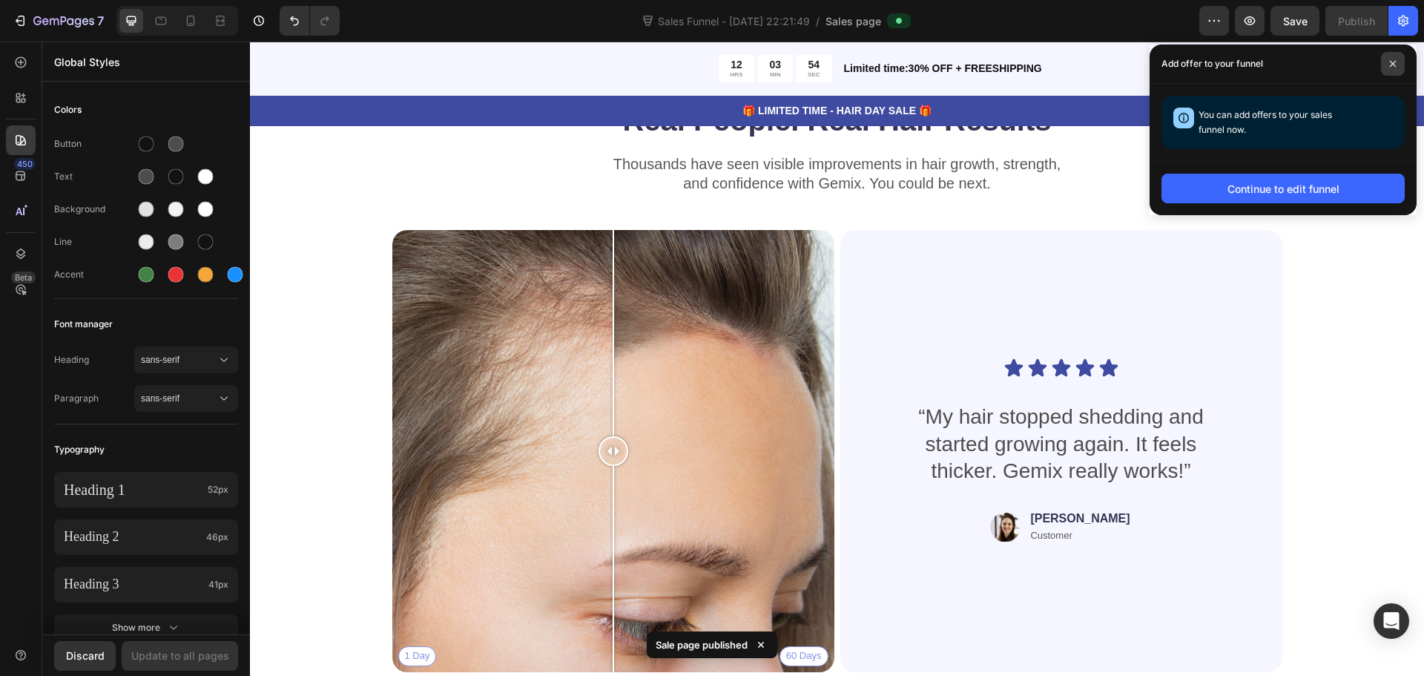
click at [1395, 62] on icon at bounding box center [1392, 63] width 7 height 7
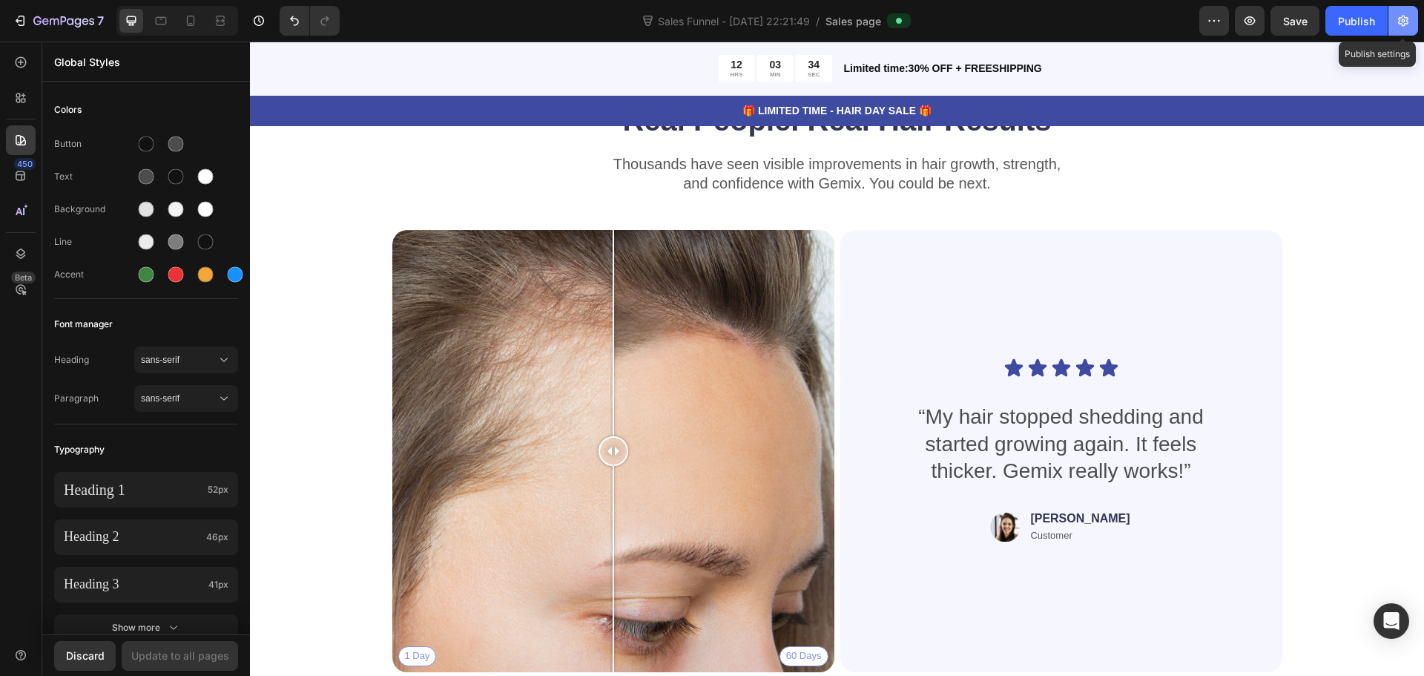
click at [1409, 21] on icon "button" at bounding box center [1403, 20] width 15 height 15
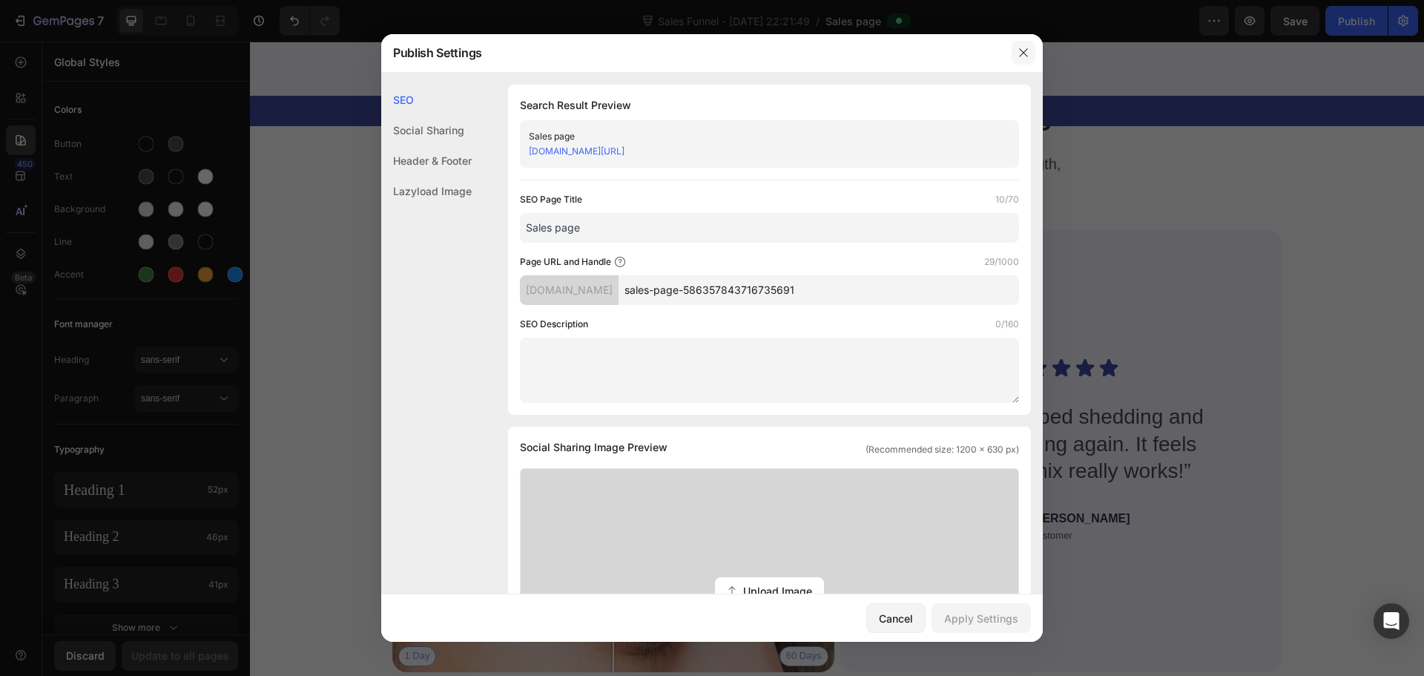
click at [1017, 52] on button "button" at bounding box center [1024, 53] width 24 height 24
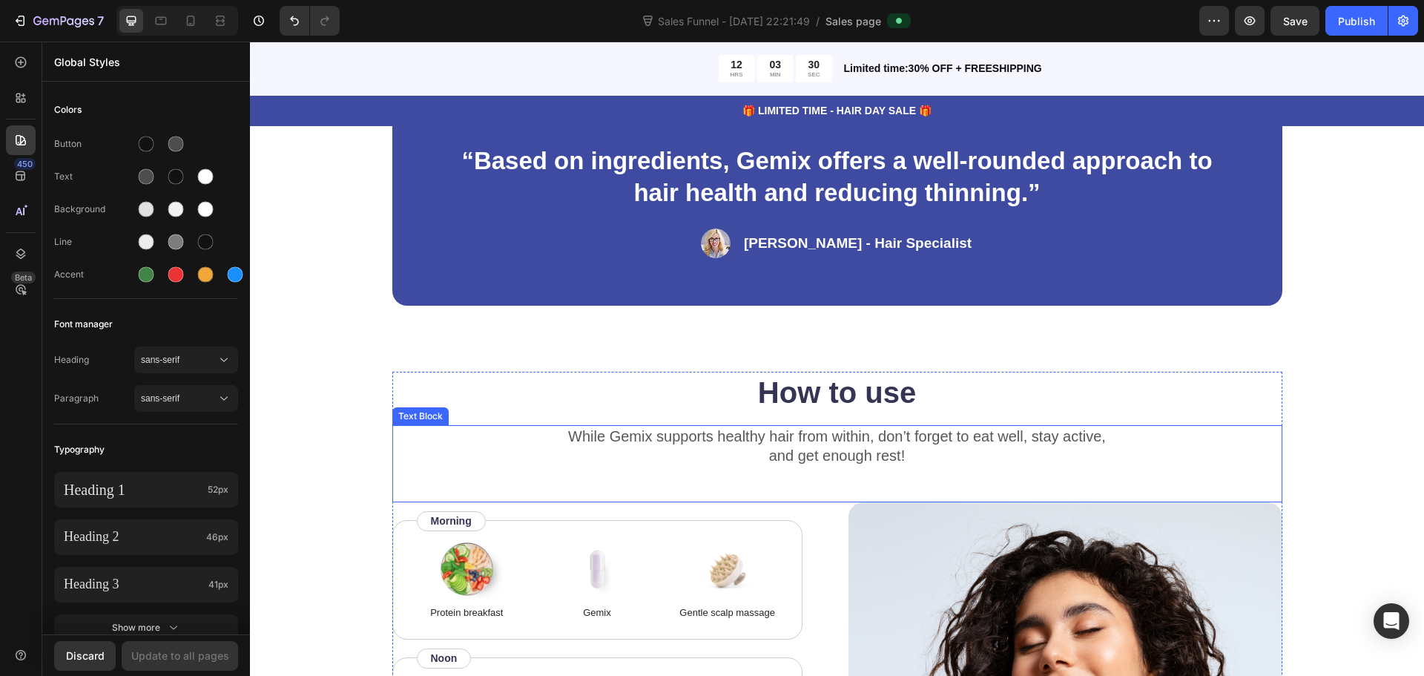
scroll to position [2105, 0]
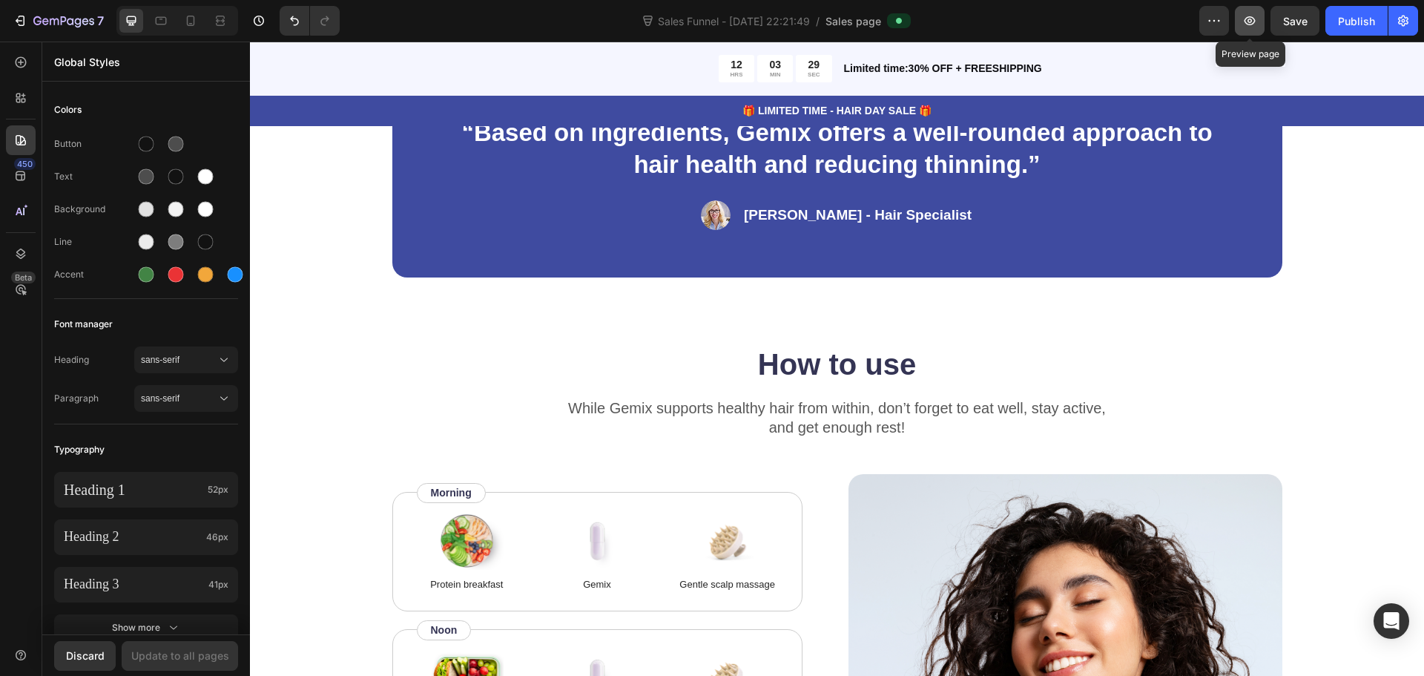
click at [1241, 30] on button "button" at bounding box center [1250, 21] width 30 height 30
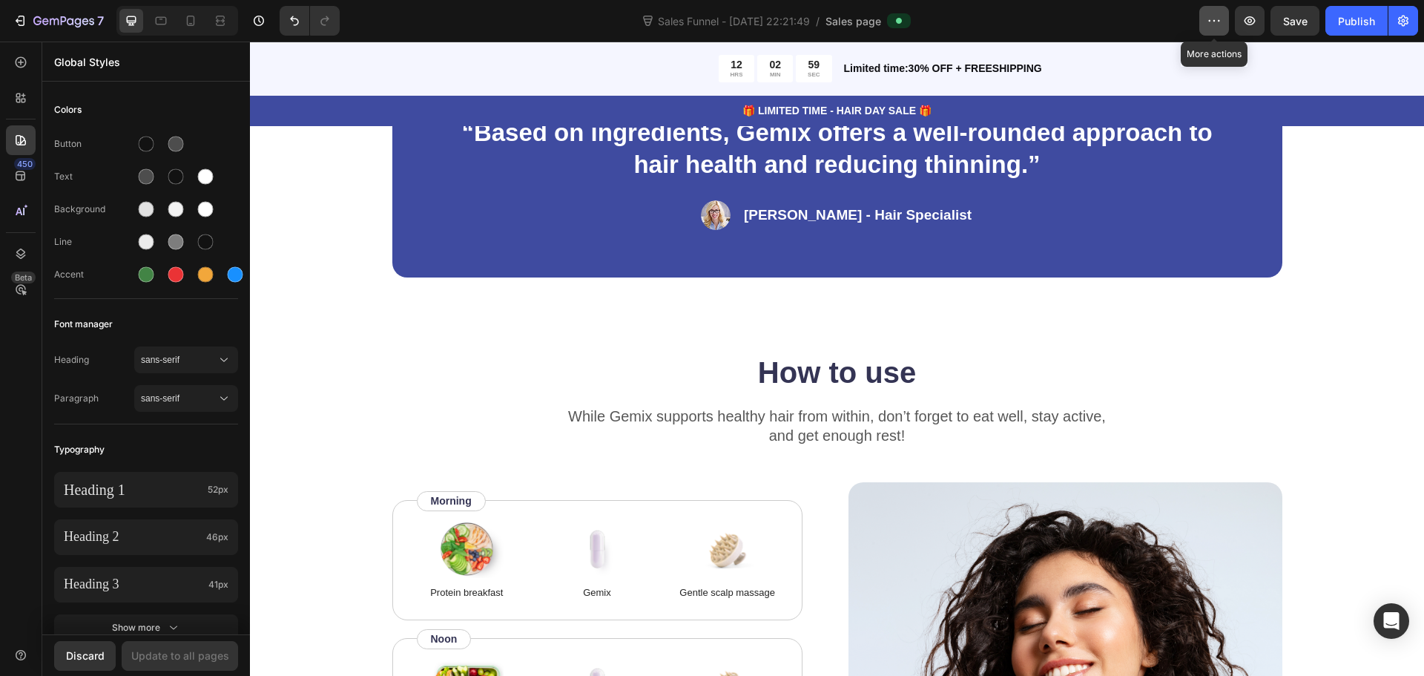
click at [1220, 19] on icon "button" at bounding box center [1214, 20] width 15 height 15
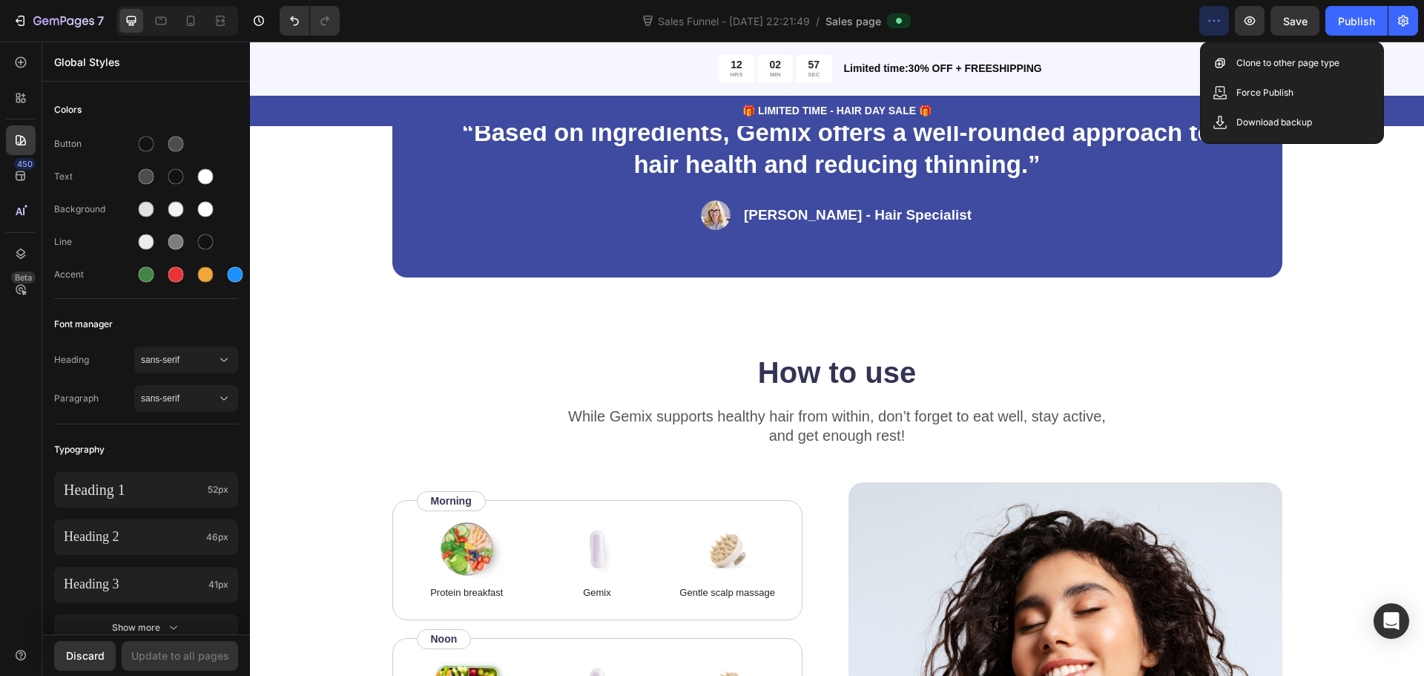
click at [1220, 19] on icon "button" at bounding box center [1214, 20] width 15 height 15
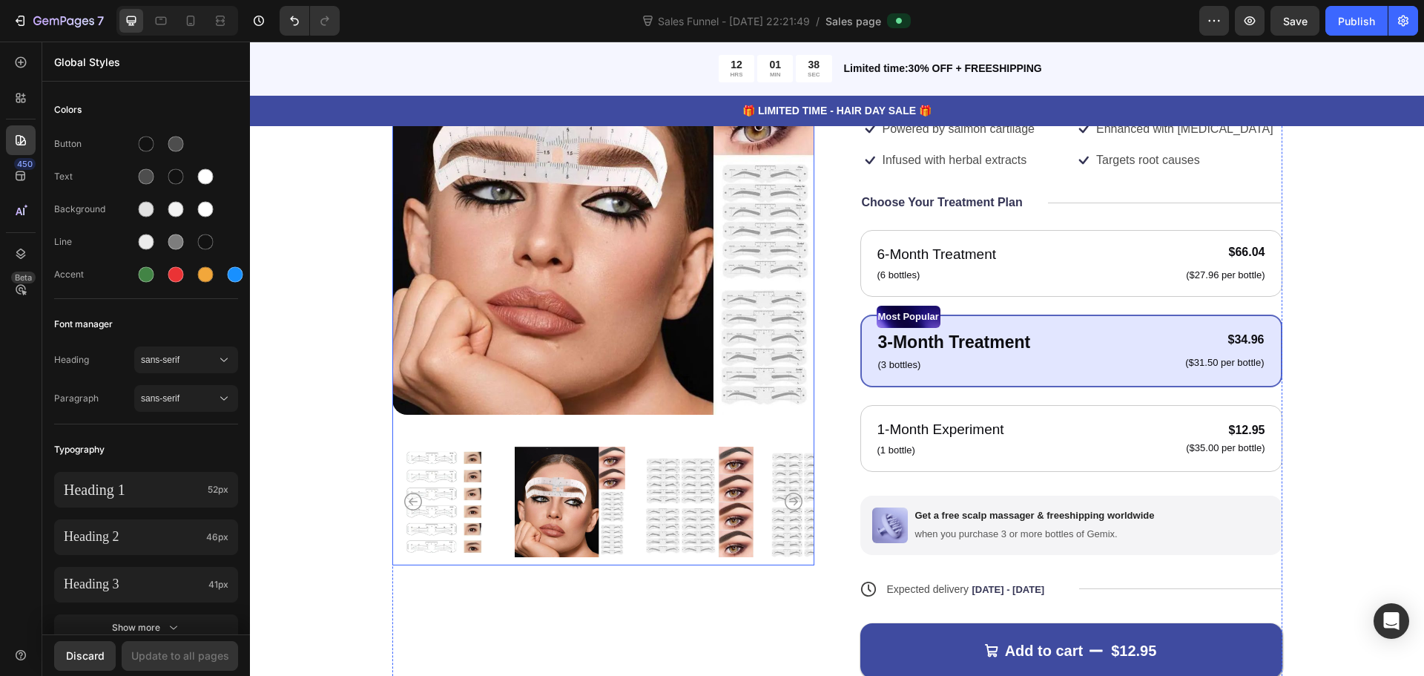
scroll to position [0, 0]
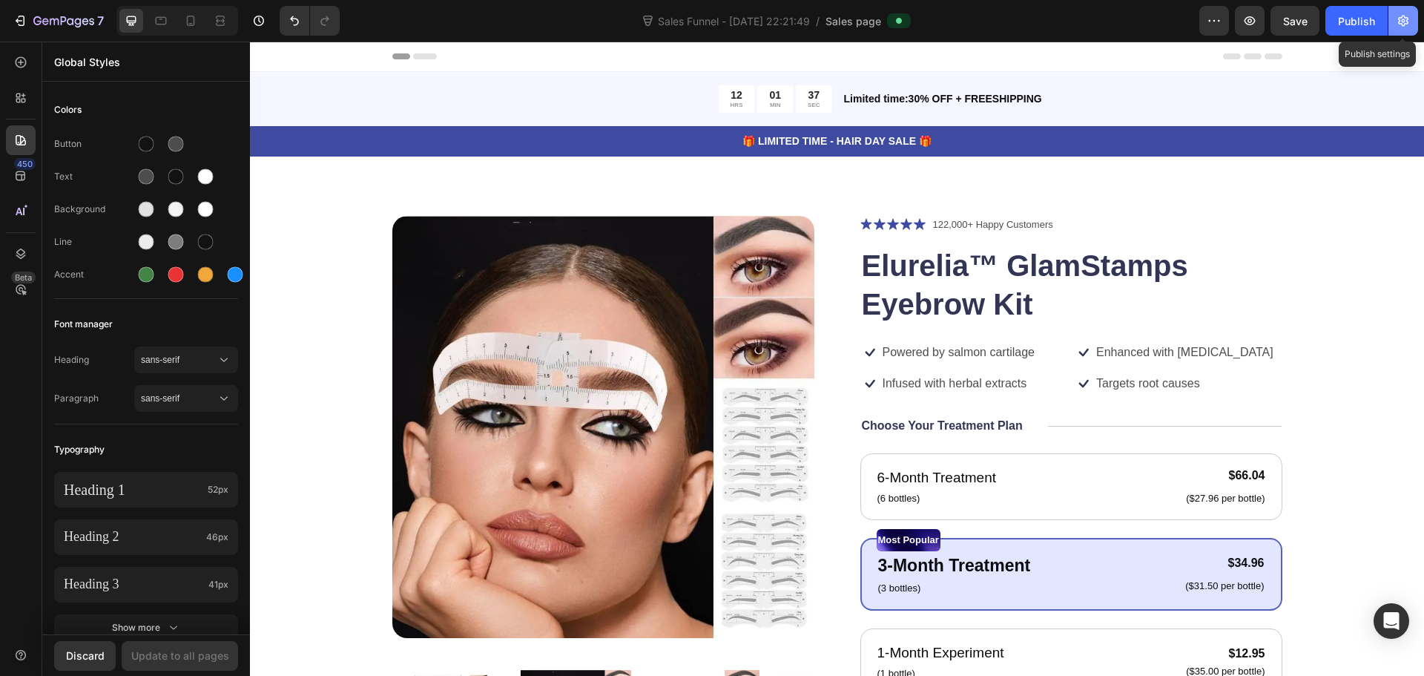
click at [1401, 19] on icon "button" at bounding box center [1403, 20] width 15 height 15
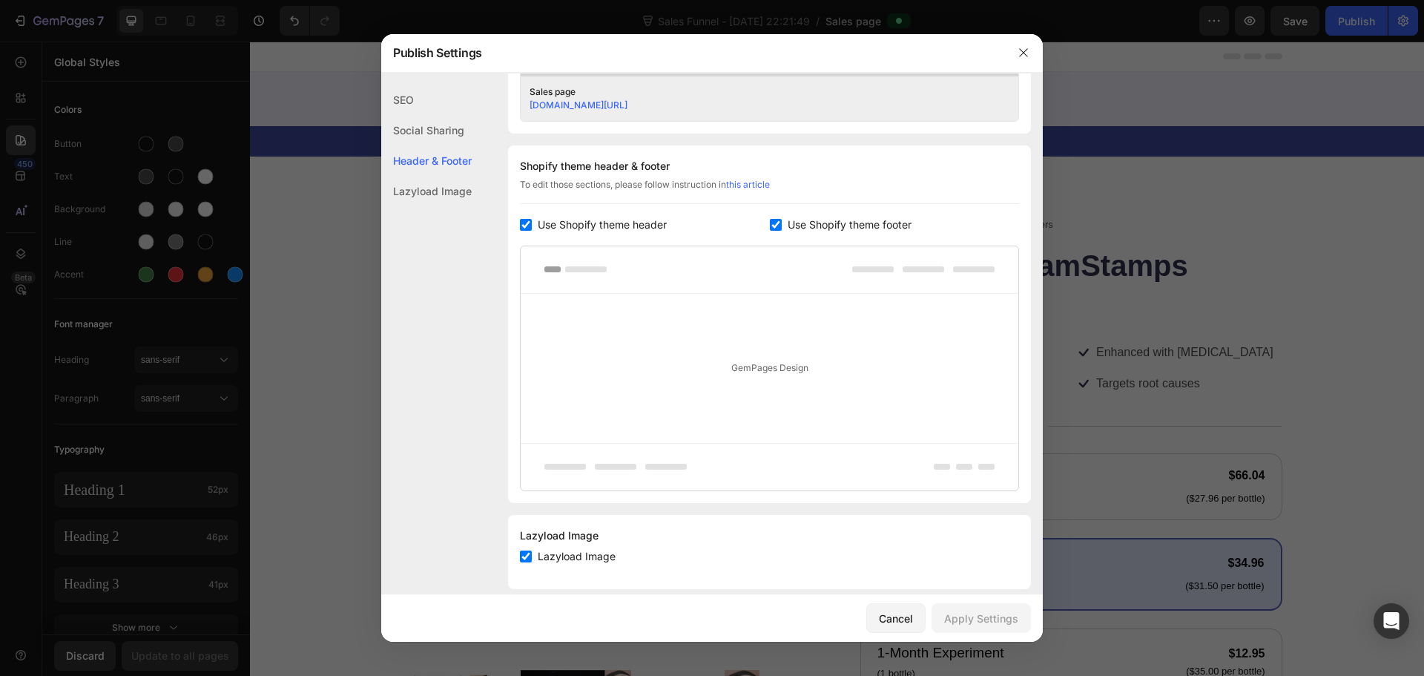
scroll to position [655, 0]
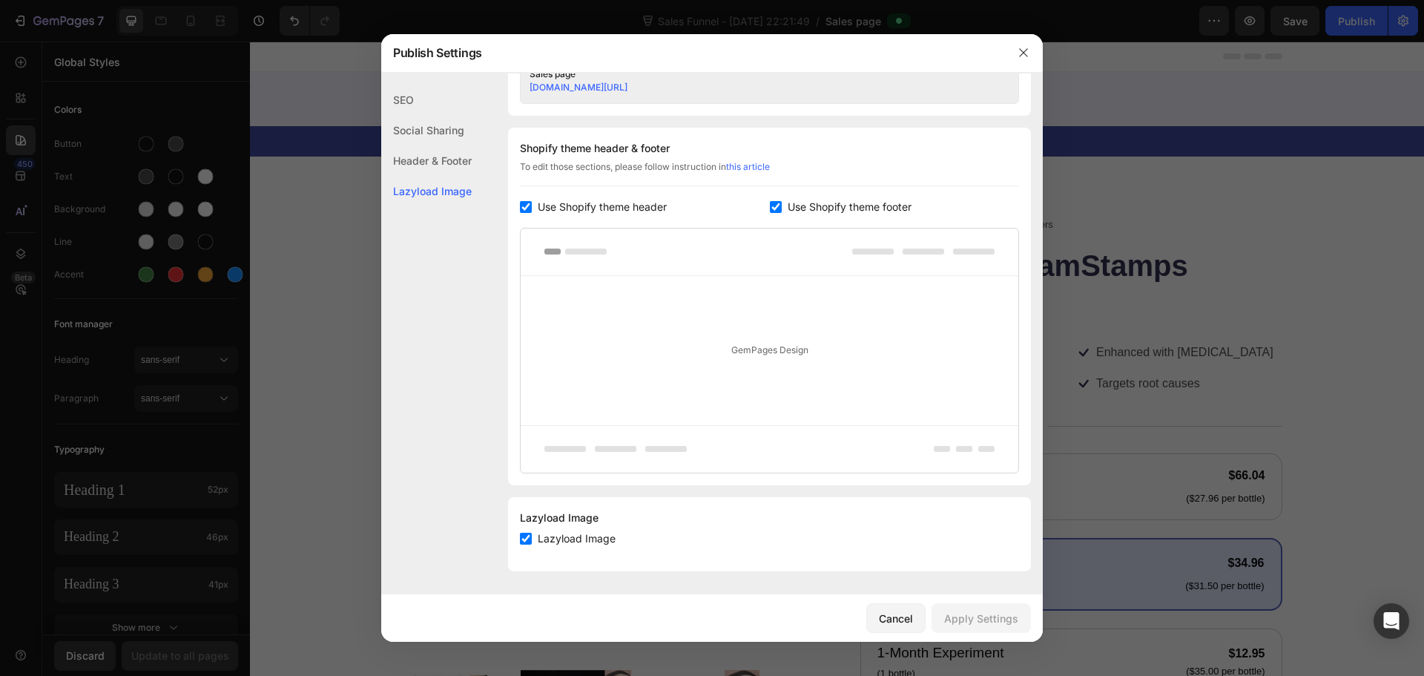
click at [526, 207] on input "checkbox" at bounding box center [526, 207] width 12 height 12
checkbox input "false"
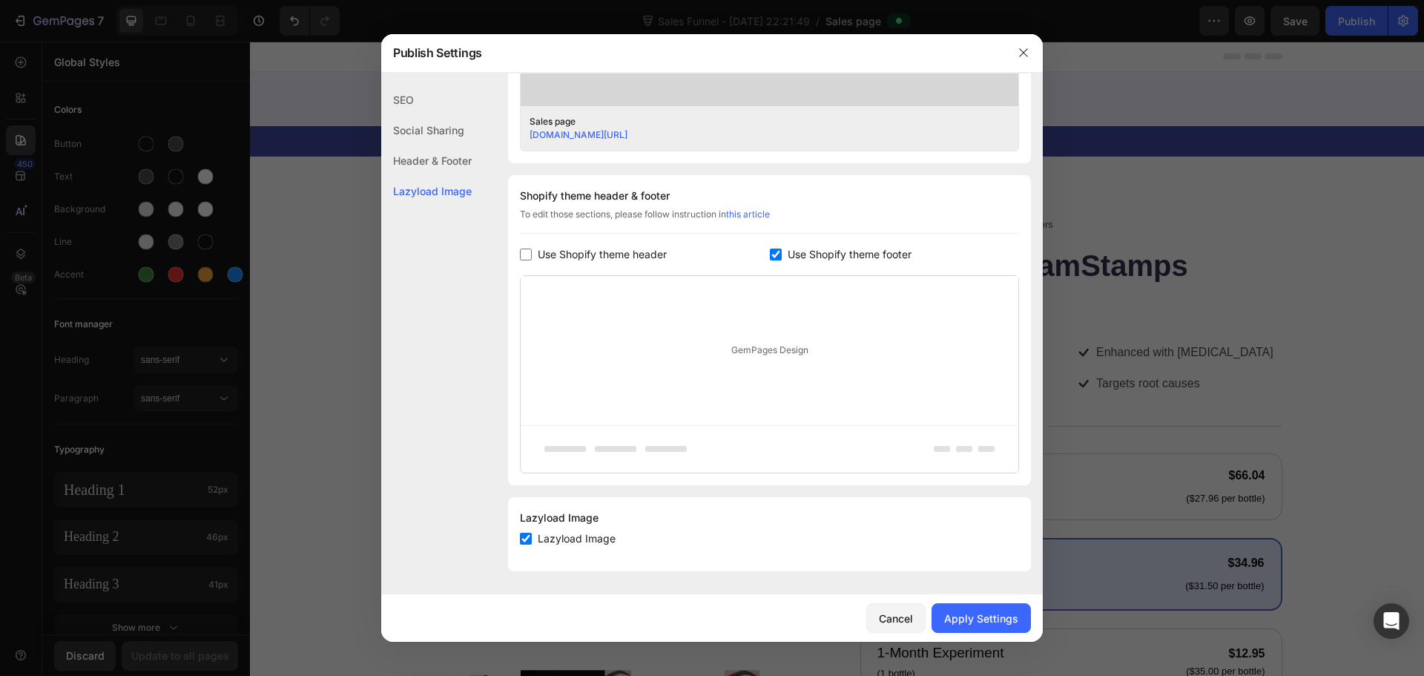
click at [770, 253] on input "checkbox" at bounding box center [776, 255] width 12 height 12
checkbox input "false"
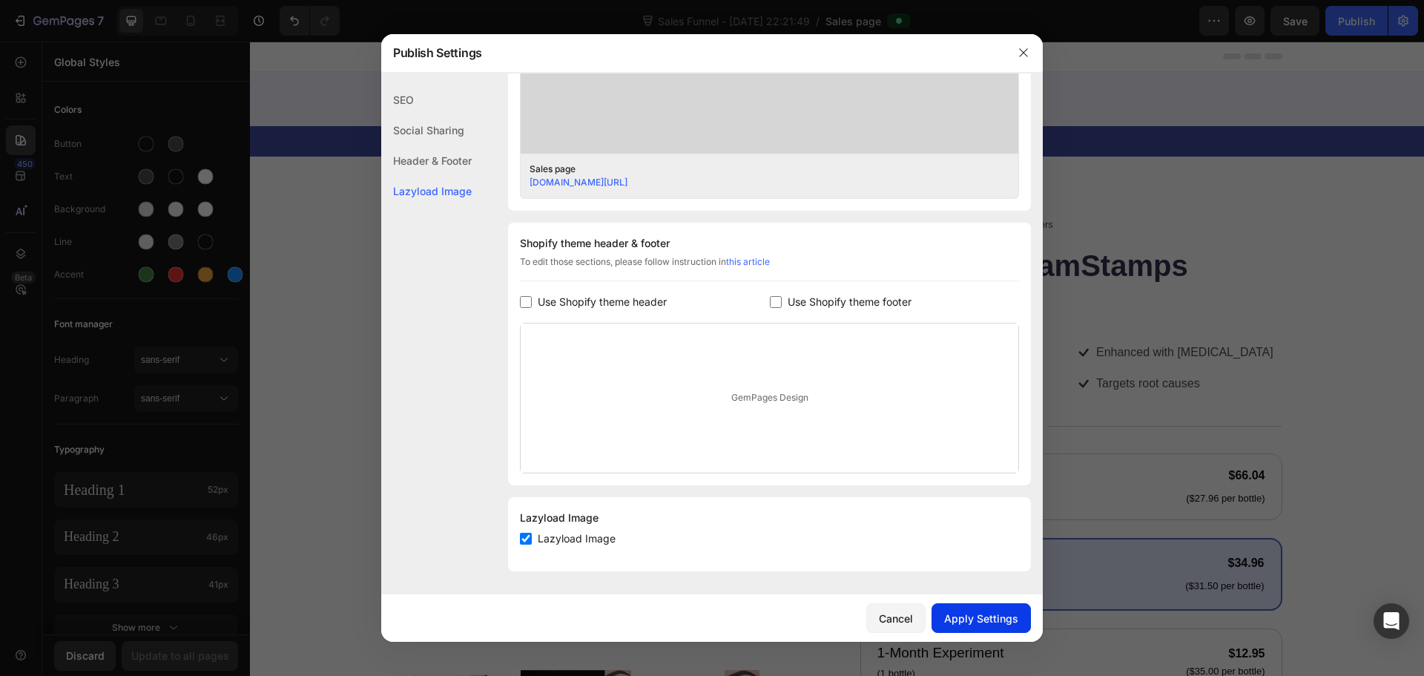
click at [981, 616] on div "Apply Settings" at bounding box center [981, 619] width 74 height 16
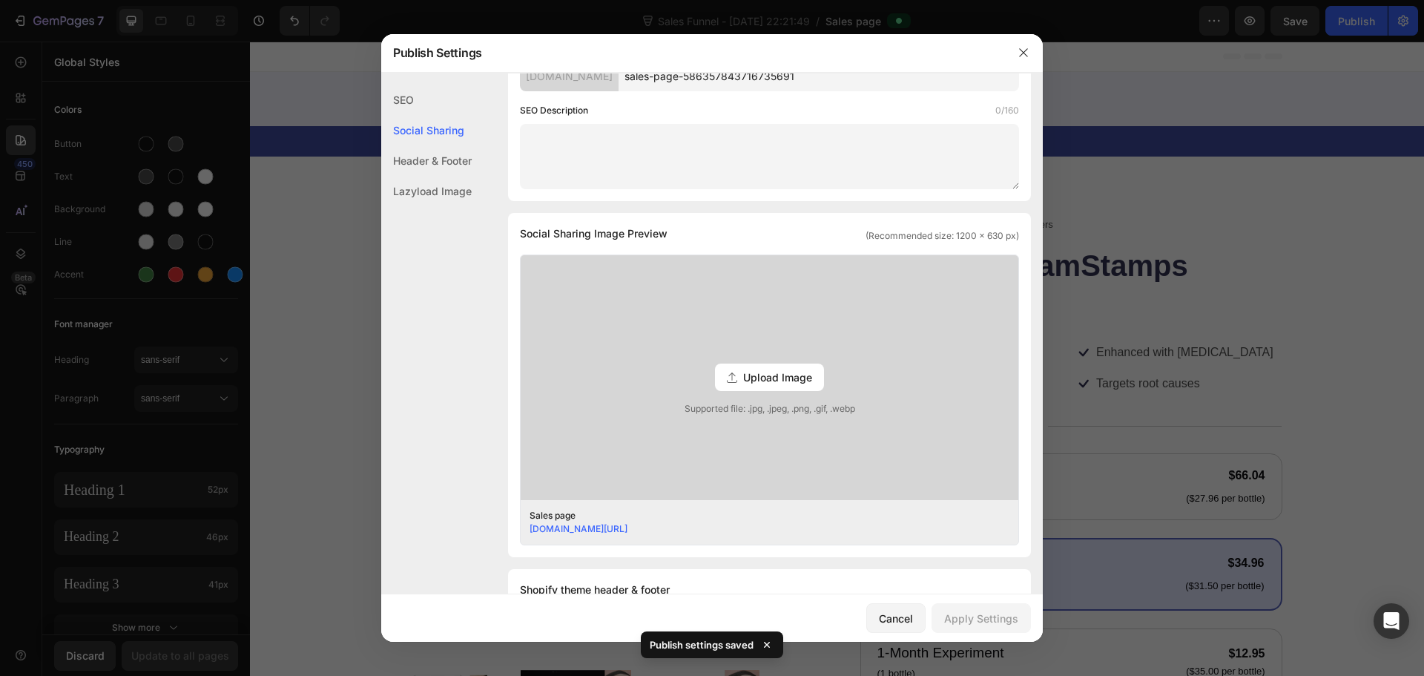
scroll to position [0, 0]
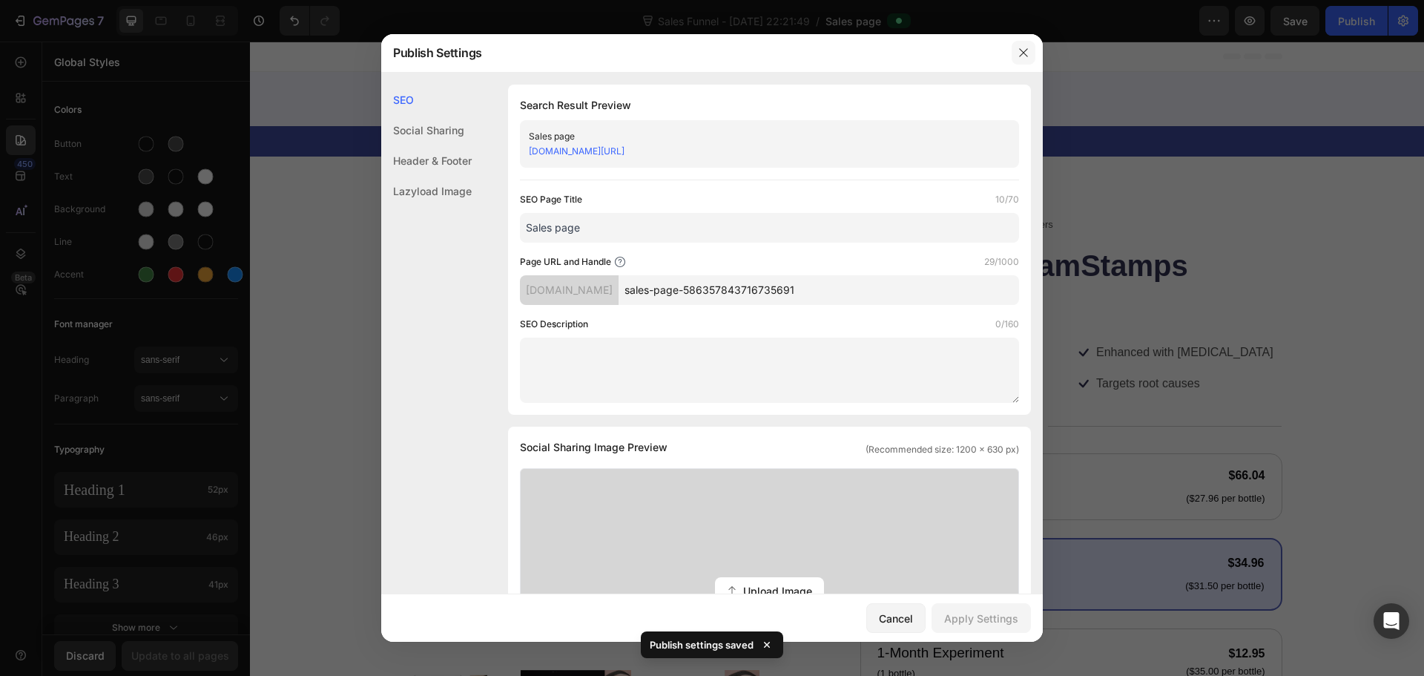
click at [1027, 59] on icon "button" at bounding box center [1024, 53] width 12 height 12
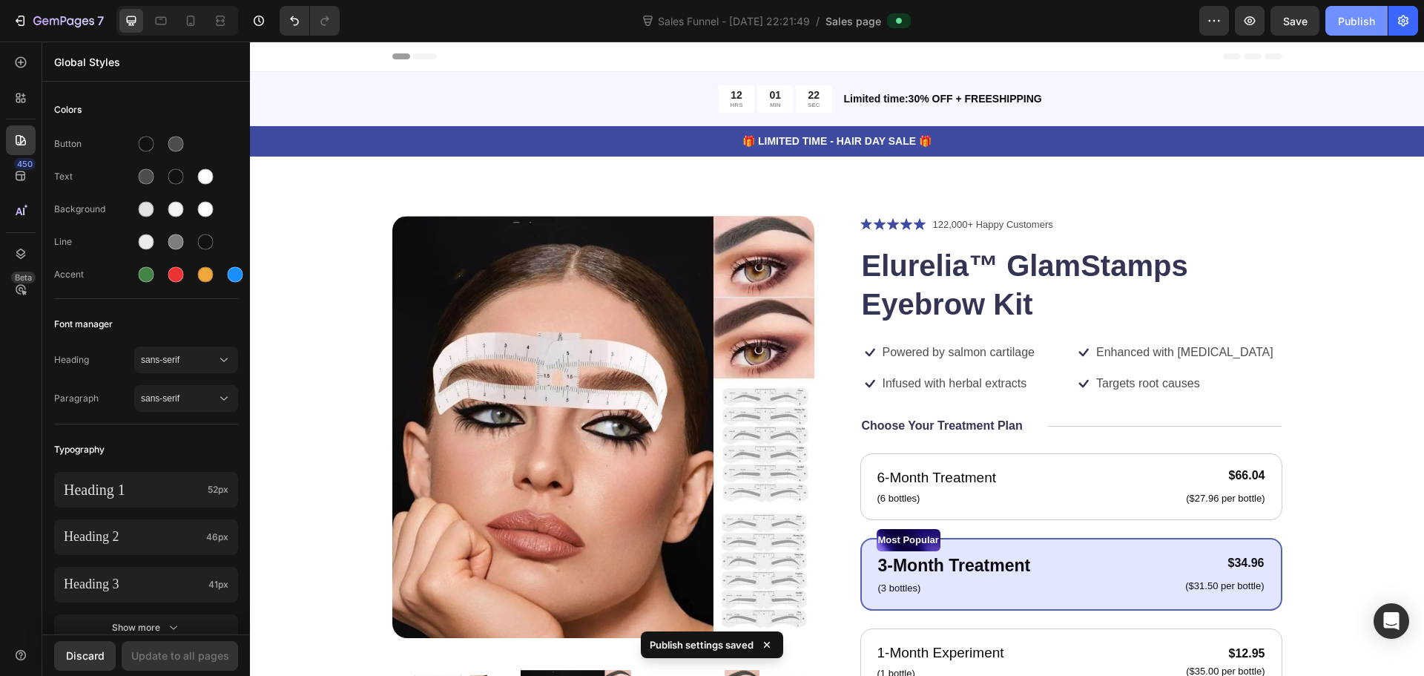
click at [1358, 31] on button "Publish" at bounding box center [1357, 21] width 62 height 30
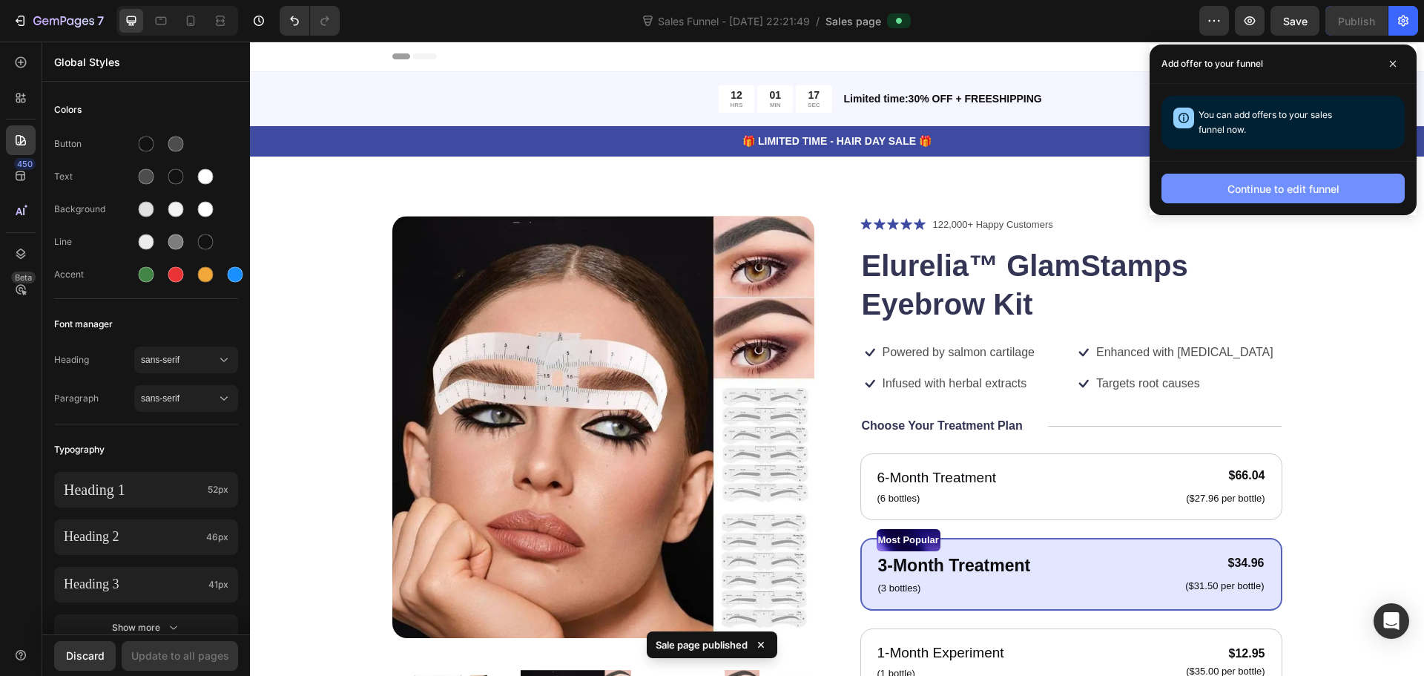
click at [1305, 189] on div "Continue to edit funnel" at bounding box center [1284, 189] width 112 height 16
